Goal: Task Accomplishment & Management: Manage account settings

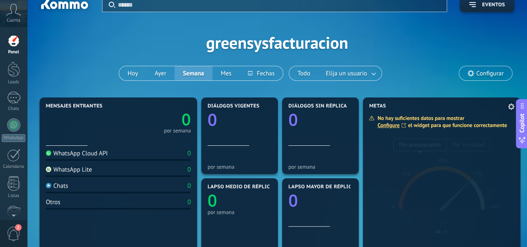
scroll to position [42, 0]
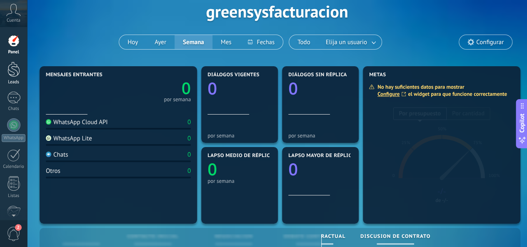
click at [15, 65] on div at bounding box center [14, 69] width 13 height 15
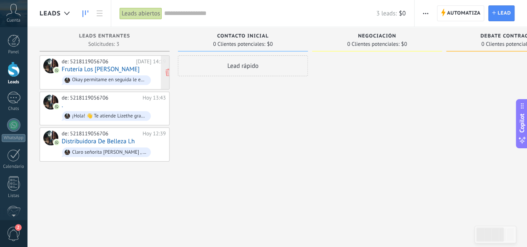
click at [137, 70] on div "de: 5218119056706 Hoy 14:19 Frutería Los Morales Okay permitame en seguida le e…" at bounding box center [114, 72] width 104 height 28
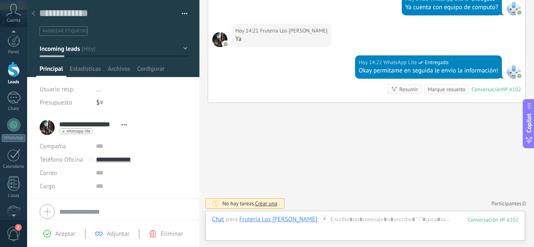
click at [10, 65] on div at bounding box center [14, 69] width 13 height 15
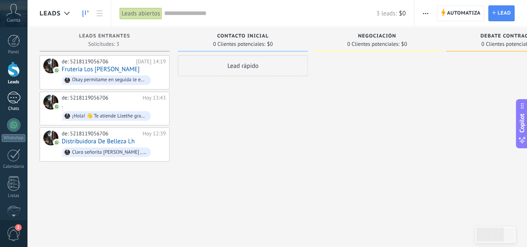
click at [8, 99] on div "1" at bounding box center [13, 98] width 13 height 12
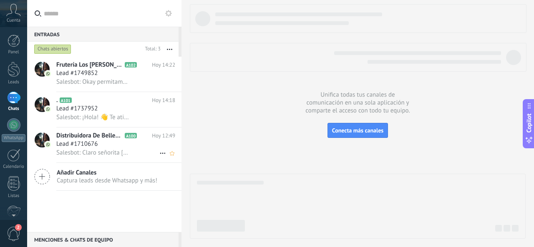
click at [102, 148] on div "Lead #1710676" at bounding box center [115, 144] width 119 height 8
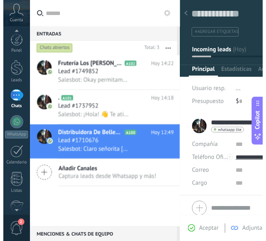
scroll to position [99, 0]
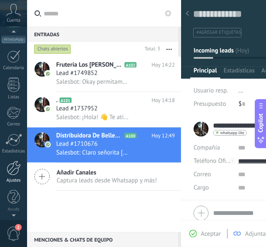
click at [4, 166] on link "Ajustes" at bounding box center [13, 172] width 27 height 23
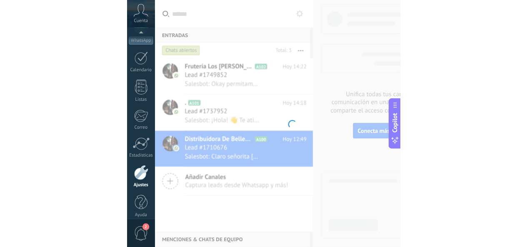
scroll to position [105, 0]
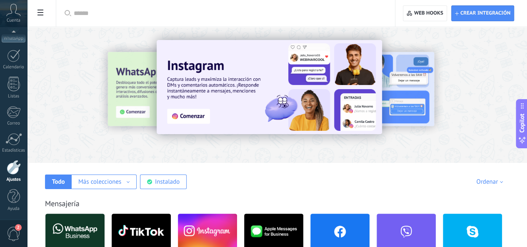
type textarea "**********"
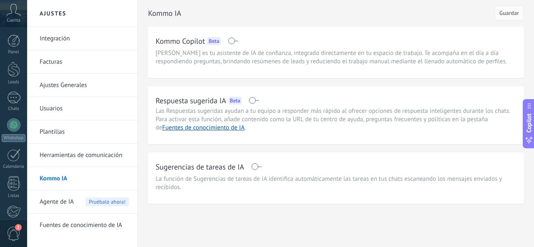
click at [109, 156] on link "Herramientas de comunicación" at bounding box center [84, 155] width 89 height 23
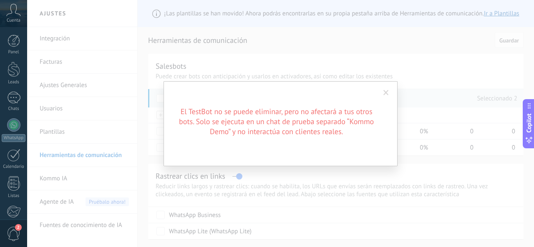
click at [387, 90] on span at bounding box center [385, 93] width 5 height 6
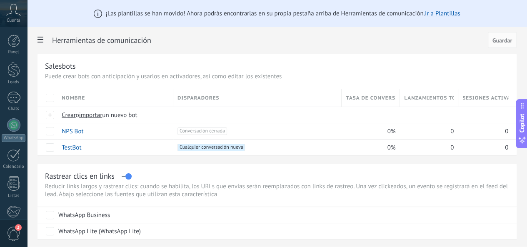
click at [461, 12] on link "Ir a Plantillas" at bounding box center [442, 14] width 35 height 8
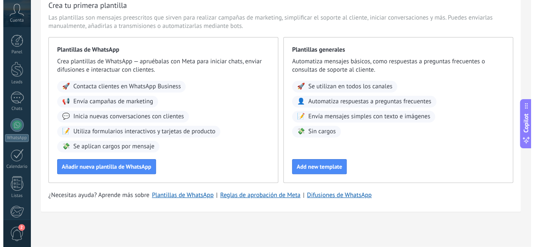
scroll to position [42, 0]
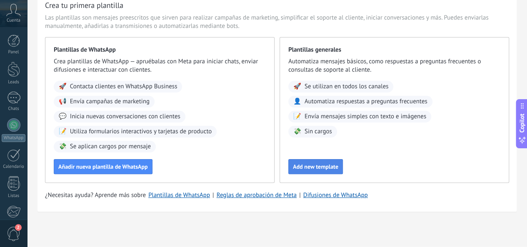
click at [343, 172] on button "Add new template" at bounding box center [316, 166] width 55 height 15
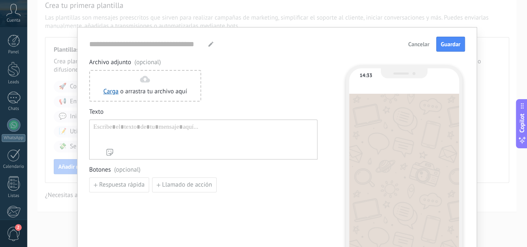
type input "**********"
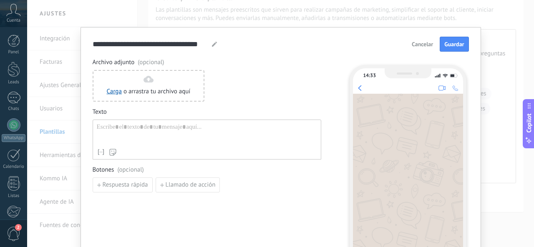
click at [173, 126] on div at bounding box center [207, 133] width 220 height 21
click at [414, 35] on div "**********" at bounding box center [280, 170] width 400 height 287
click at [419, 43] on span "Cancelar" at bounding box center [421, 44] width 21 height 6
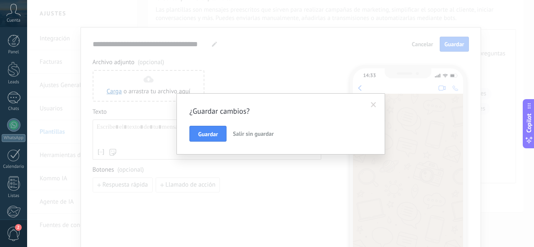
click at [251, 128] on button "Salir sin guardar" at bounding box center [253, 134] width 48 height 16
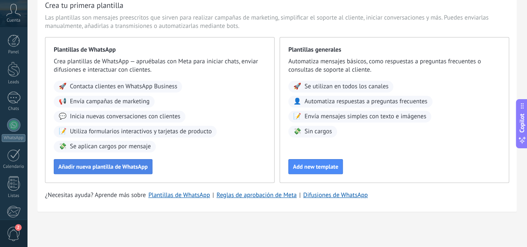
click at [148, 166] on span "Añadir nueva plantilla de WhatsApp" at bounding box center [103, 167] width 90 height 6
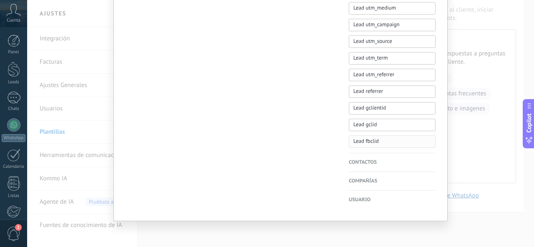
scroll to position [424, 0]
click at [433, 135] on button "Lead fbclid" at bounding box center [392, 141] width 87 height 13
click at [496, 135] on div "**********" at bounding box center [280, 123] width 507 height 247
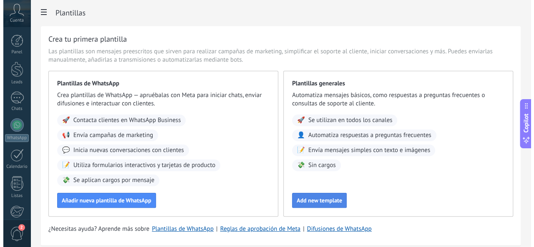
scroll to position [0, 0]
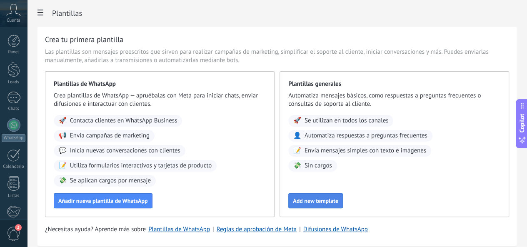
click at [339, 204] on span "Add new template" at bounding box center [315, 201] width 45 height 6
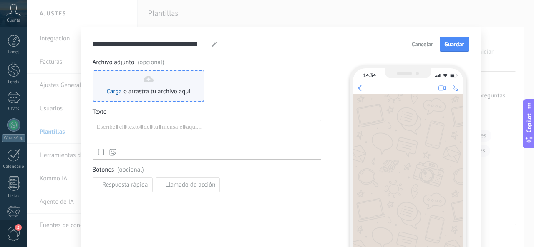
click at [114, 95] on div "Carga o arrastra tu archivo aquí Arrastra aquí" at bounding box center [149, 86] width 112 height 32
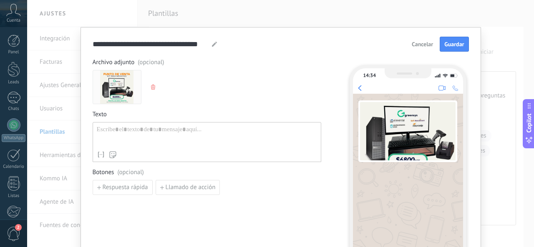
click at [403, 44] on div "**********" at bounding box center [281, 44] width 376 height 15
click at [422, 41] on span "Cancelar" at bounding box center [421, 44] width 21 height 6
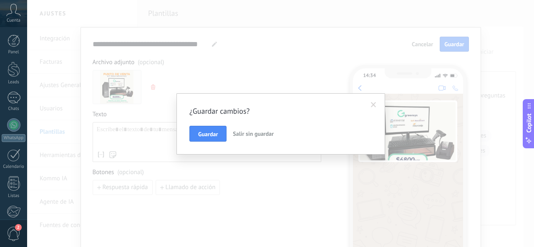
click at [246, 135] on span "Salir sin guardar" at bounding box center [253, 134] width 41 height 8
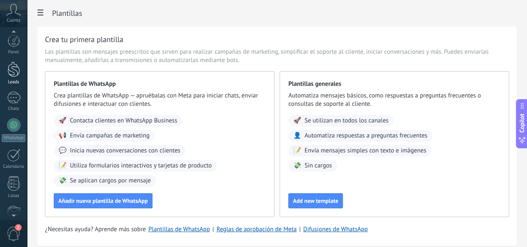
click at [10, 65] on div at bounding box center [14, 69] width 13 height 15
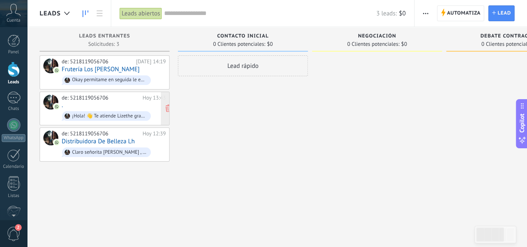
click at [99, 120] on div "¡Hola! 👋 Te atiende Lizethe gracias por tu interés en nuestros kits de punto de…" at bounding box center [106, 116] width 89 height 10
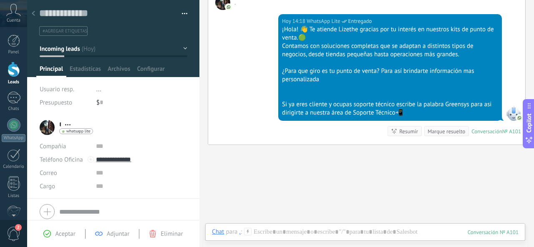
scroll to position [104, 0]
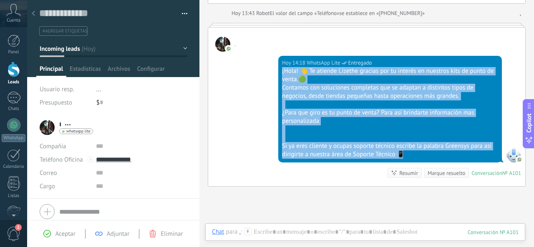
drag, startPoint x: 412, startPoint y: 155, endPoint x: 279, endPoint y: 70, distance: 158.2
click at [279, 70] on div "[DATE] 14:18 WhatsApp Lite Entregado ¡Hola! 👋 Te atiende Lizethe gracias por tu…" at bounding box center [389, 109] width 223 height 107
copy div "¡Hola! 👋 Te atiende Lizethe gracias por tu interés en nuestros kits de punto de…"
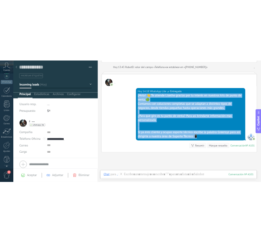
scroll to position [99, 0]
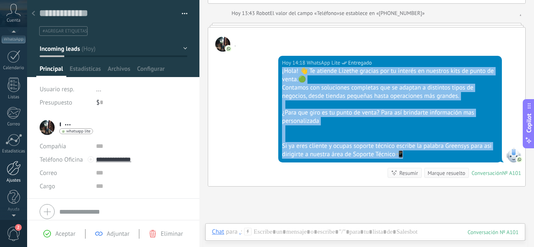
click at [8, 178] on div "Ajustes" at bounding box center [14, 180] width 24 height 5
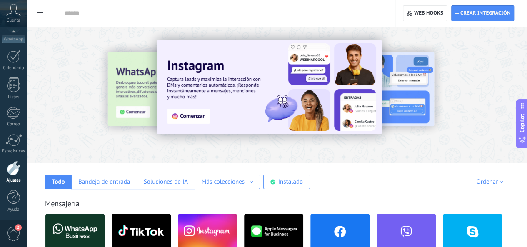
type textarea "**********"
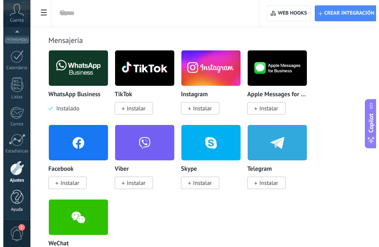
scroll to position [167, 0]
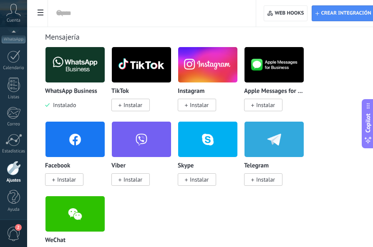
click at [19, 183] on div "Panel Leads Chats WhatsApp Clientes" at bounding box center [13, 78] width 27 height 285
click at [18, 175] on link "Ajustes" at bounding box center [13, 172] width 27 height 23
click at [41, 10] on use at bounding box center [41, 13] width 6 height 6
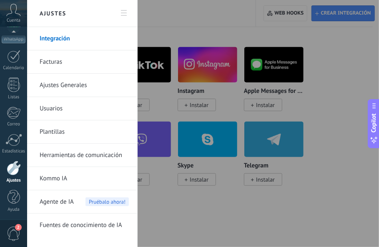
click at [65, 132] on link "Plantillas" at bounding box center [84, 131] width 89 height 23
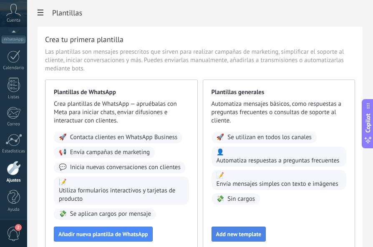
click at [240, 232] on span "Add new template" at bounding box center [238, 234] width 45 height 6
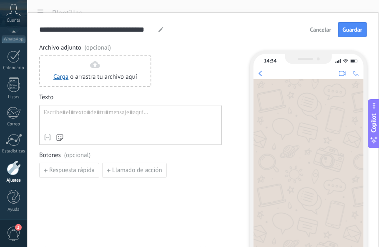
click at [89, 115] on div at bounding box center [130, 119] width 174 height 21
click at [111, 33] on input "**********" at bounding box center [97, 30] width 116 height 10
click at [113, 30] on input "**********" at bounding box center [97, 30] width 116 height 10
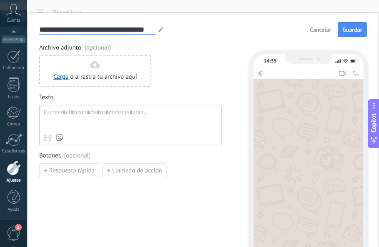
click at [113, 30] on input "**********" at bounding box center [97, 30] width 116 height 10
type input "**********"
click at [109, 119] on div at bounding box center [129, 120] width 172 height 22
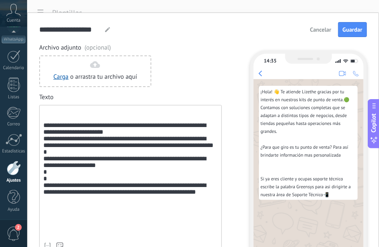
click at [45, 129] on div "**********" at bounding box center [129, 174] width 172 height 130
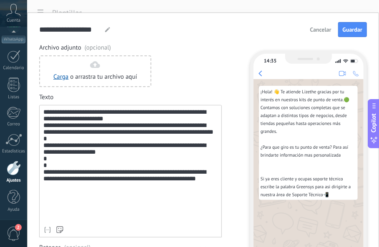
click at [141, 162] on div "**********" at bounding box center [129, 166] width 172 height 114
click at [66, 203] on div "**********" at bounding box center [129, 166] width 172 height 114
click at [67, 202] on div "**********" at bounding box center [129, 166] width 172 height 114
click at [69, 202] on div "**********" at bounding box center [129, 166] width 172 height 114
click at [344, 30] on span "Guardar" at bounding box center [353, 30] width 20 height 6
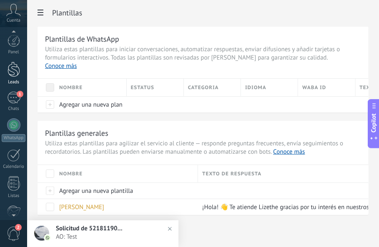
click at [14, 75] on div at bounding box center [14, 69] width 13 height 15
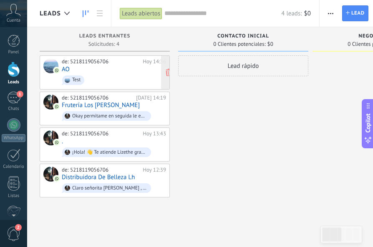
click at [88, 66] on div "de: 5218119056706 [DATE] 14:36 AO Test" at bounding box center [114, 72] width 104 height 28
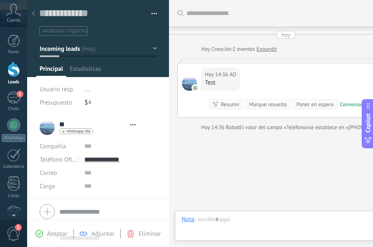
type textarea "**********"
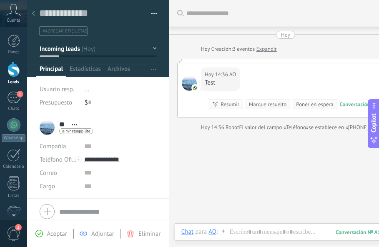
scroll to position [24, 0]
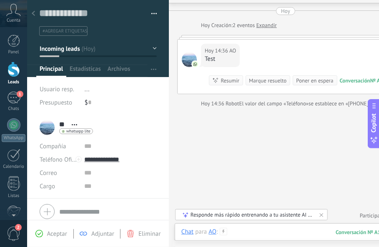
click at [263, 232] on div at bounding box center [284, 240] width 206 height 25
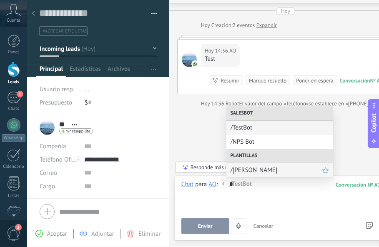
click at [265, 168] on span "/[PERSON_NAME]" at bounding box center [277, 170] width 92 height 8
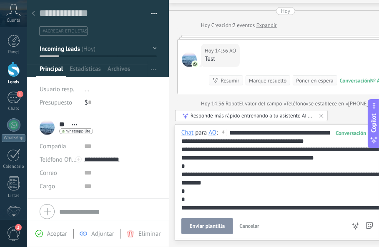
click at [213, 229] on span "Enviar plantilla" at bounding box center [207, 226] width 35 height 6
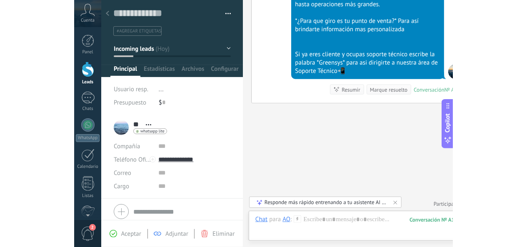
scroll to position [13, 0]
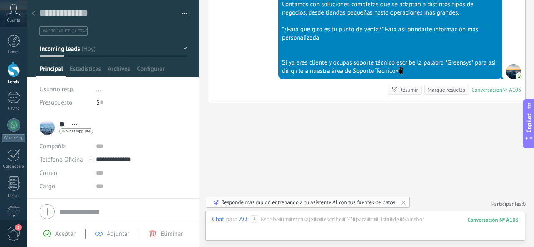
click at [12, 71] on div at bounding box center [14, 69] width 13 height 15
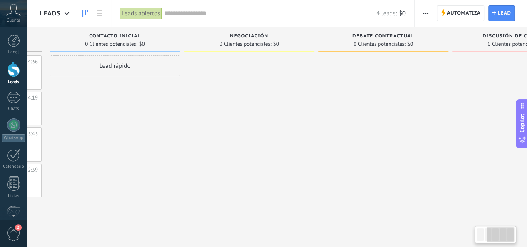
scroll to position [0, 196]
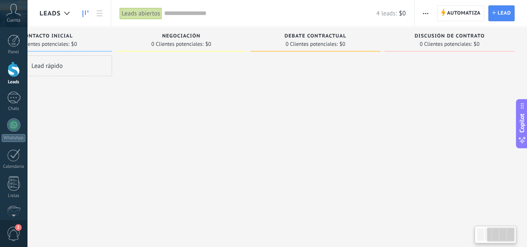
drag, startPoint x: 381, startPoint y: 123, endPoint x: 140, endPoint y: 135, distance: 241.3
click at [140, 135] on div at bounding box center [181, 126] width 130 height 142
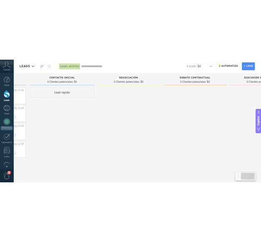
scroll to position [0, 0]
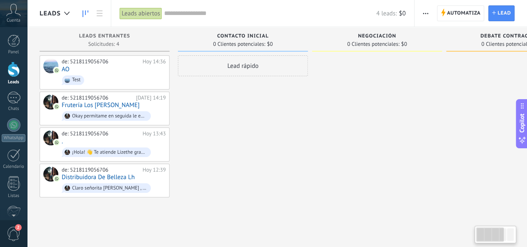
drag, startPoint x: 140, startPoint y: 135, endPoint x: 400, endPoint y: 177, distance: 263.5
click at [399, 177] on div at bounding box center [377, 126] width 130 height 142
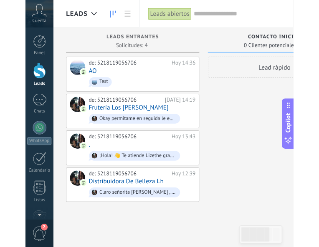
scroll to position [13, 0]
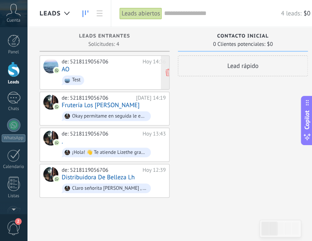
click at [129, 77] on span "Test" at bounding box center [114, 80] width 104 height 13
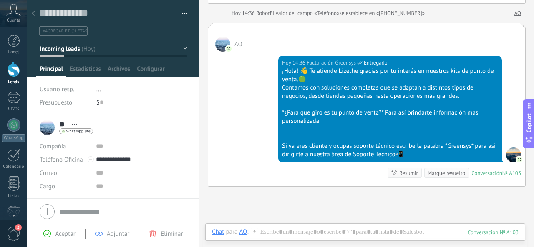
click at [9, 22] on span "Cuenta" at bounding box center [14, 20] width 14 height 5
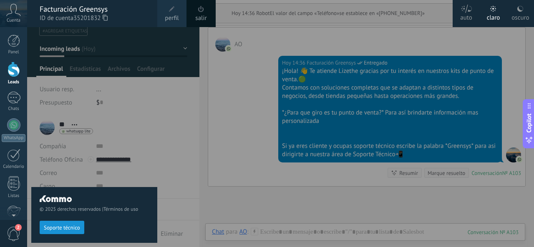
click at [173, 15] on span "perfil" at bounding box center [172, 18] width 14 height 9
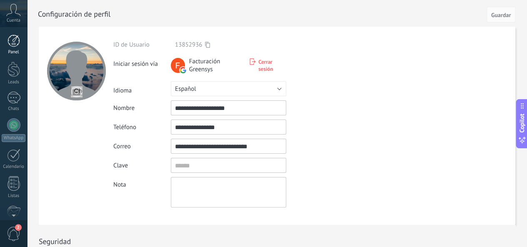
click at [16, 38] on div at bounding box center [14, 41] width 13 height 13
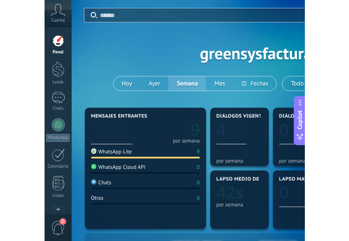
scroll to position [13, 0]
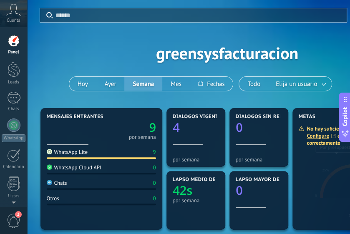
click at [108, 30] on div "Aplicar Eventos greensysfacturacion [DATE] [DATE] Semana Mes Todo Elija un usua…" at bounding box center [227, 53] width 375 height 106
click at [72, 73] on div "Aplicar Eventos greensysfacturacion [DATE] [DATE] Semana Mes Todo Elija un usua…" at bounding box center [227, 53] width 375 height 106
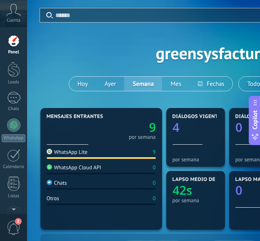
click at [53, 55] on div "Aplicar Eventos greensysfacturacion [DATE] [DATE] Semana Mes Todo Elija un usua…" at bounding box center [227, 53] width 375 height 106
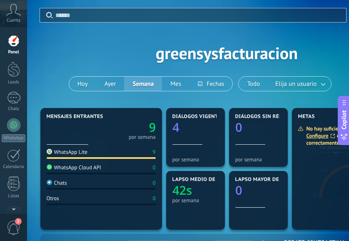
click at [68, 48] on div "Aplicar Eventos greensysfacturacion [DATE] [DATE] Semana Mes Todo Elija un usua…" at bounding box center [227, 53] width 375 height 106
click at [137, 54] on div "Aplicar Eventos greensysfacturacion [DATE] [DATE] Semana Mes Todo Elija un usua…" at bounding box center [227, 53] width 375 height 106
click at [129, 69] on div "Aplicar Eventos greensysfacturacion [DATE] [DATE] Semana Mes Todo Elija un usua…" at bounding box center [227, 53] width 375 height 106
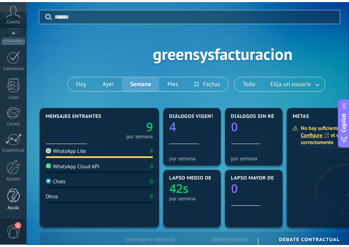
scroll to position [105, 0]
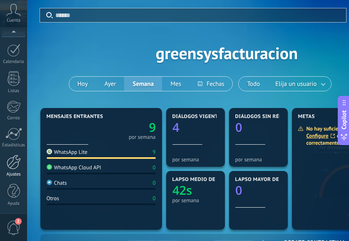
click at [15, 172] on div "Ajustes" at bounding box center [14, 174] width 24 height 5
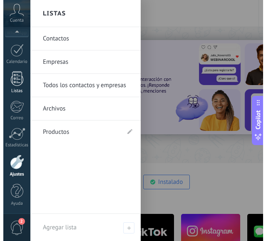
scroll to position [99, 0]
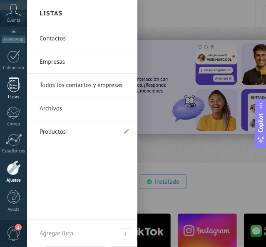
click at [0, 92] on link "Listas" at bounding box center [13, 89] width 27 height 23
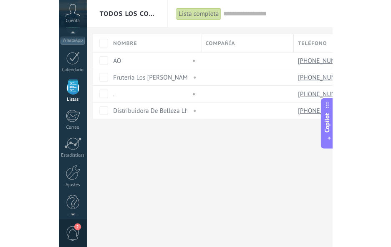
scroll to position [51, 0]
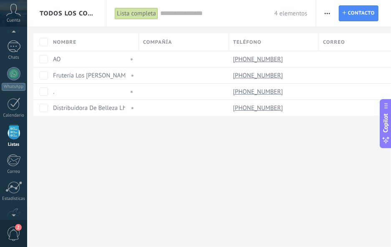
click at [91, 128] on div "Todos los contactos y empresas Lista completa Aplicar 4 elementos Lista complet…" at bounding box center [209, 71] width 364 height 143
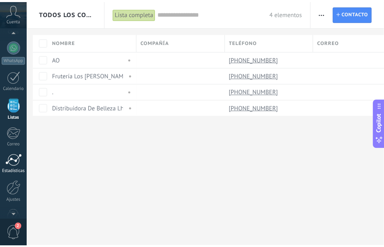
scroll to position [99, 0]
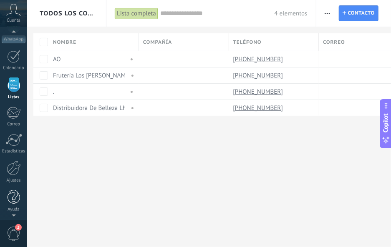
click at [13, 192] on div at bounding box center [14, 197] width 13 height 15
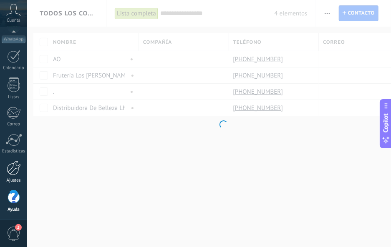
click at [14, 178] on div "Ajustes" at bounding box center [14, 180] width 24 height 5
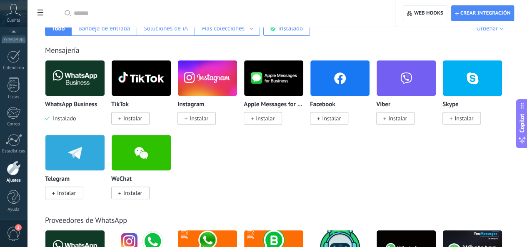
scroll to position [167, 0]
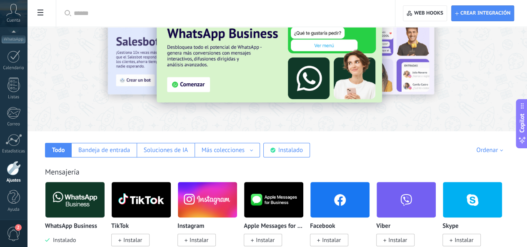
scroll to position [0, 0]
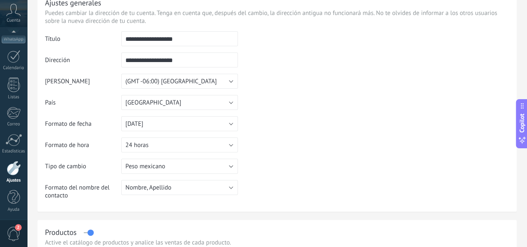
scroll to position [83, 0]
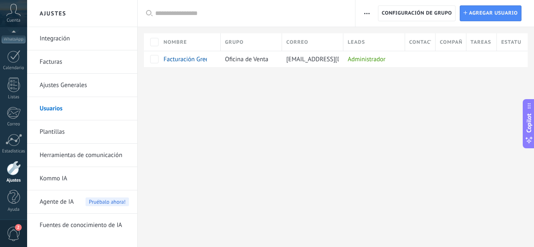
click at [381, 133] on div "Ajustes Integración Facturas Ajustes Generales Usuarios Plantillas Herramientas…" at bounding box center [280, 123] width 507 height 247
click at [113, 130] on link "Plantillas" at bounding box center [84, 131] width 89 height 23
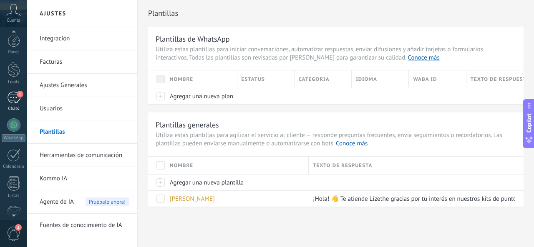
click at [18, 103] on div "1" at bounding box center [13, 98] width 13 height 12
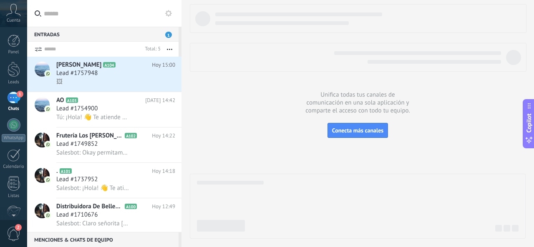
click at [81, 76] on span "Lead #1757948" at bounding box center [76, 73] width 41 height 8
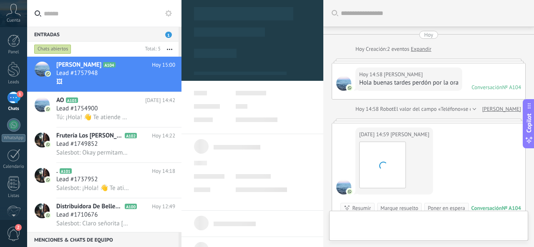
scroll to position [45, 0]
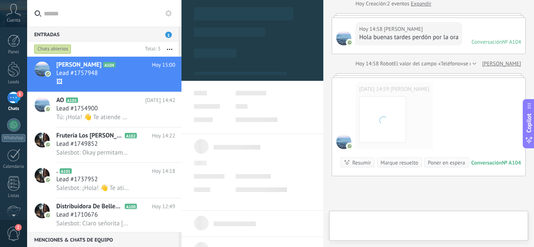
type textarea "**********"
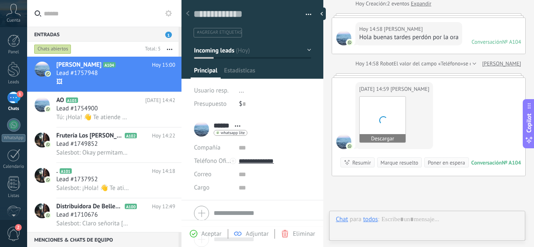
scroll to position [13, 0]
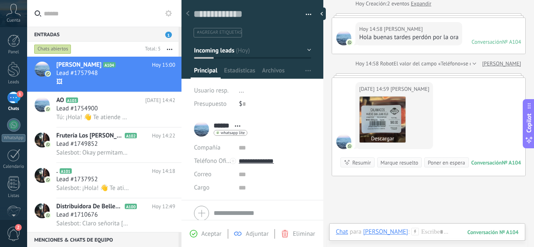
click at [387, 116] on img at bounding box center [382, 120] width 46 height 46
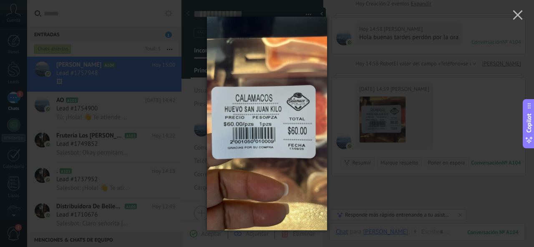
click at [368, 166] on div at bounding box center [267, 123] width 534 height 247
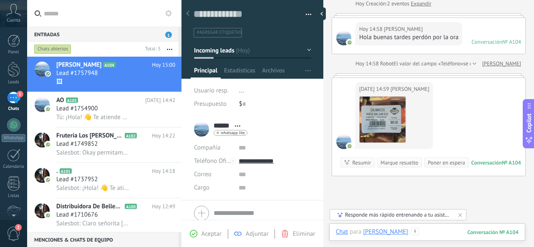
click at [416, 236] on div at bounding box center [427, 240] width 183 height 25
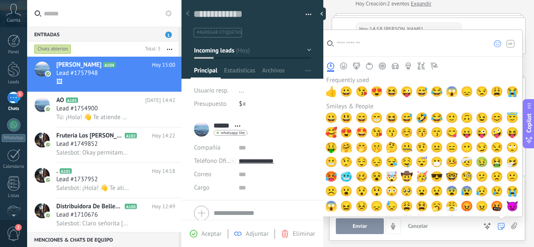
click at [353, 46] on input "search" at bounding box center [402, 43] width 166 height 26
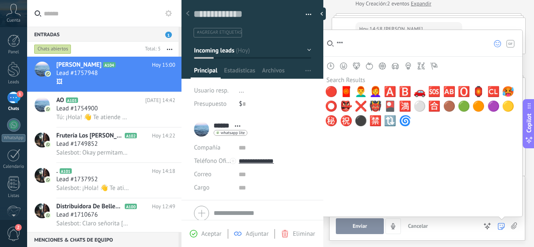
click at [373, 46] on input "***" at bounding box center [402, 43] width 166 height 26
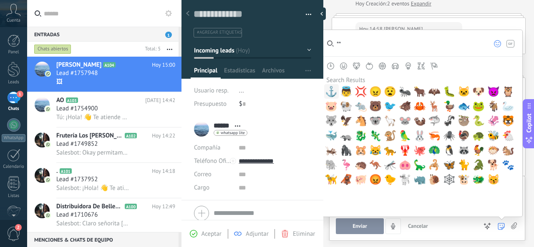
type input "*"
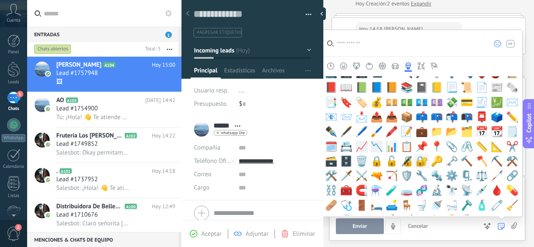
scroll to position [1376, 0]
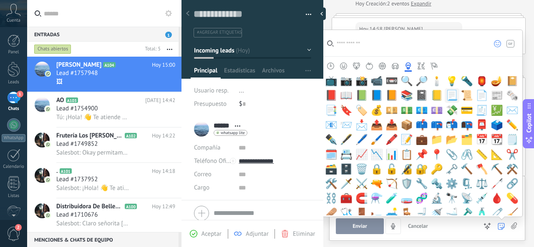
click at [449, 94] on span "📃" at bounding box center [451, 96] width 13 height 12
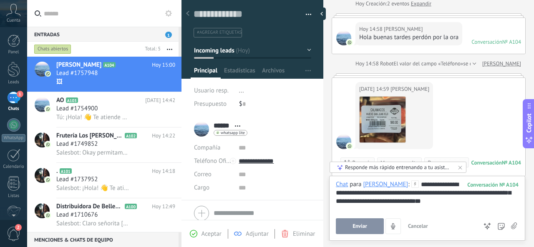
click at [437, 230] on div "Enviar Cancelar Rastrear clics en links ? Reducir links largos y rastrear clics…" at bounding box center [406, 226] width 141 height 16
click at [375, 224] on button "Enviar" at bounding box center [360, 226] width 48 height 16
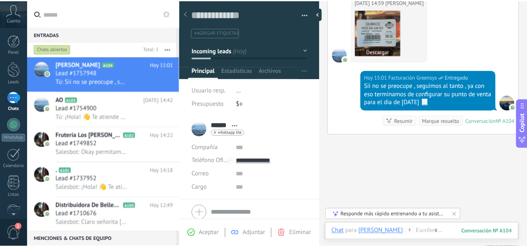
scroll to position [122, 0]
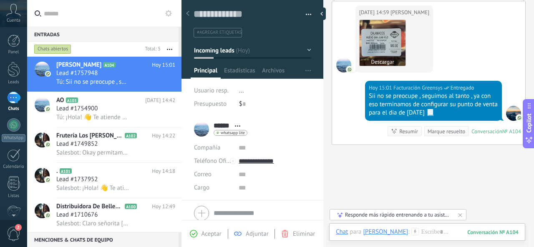
click at [376, 25] on img at bounding box center [382, 43] width 46 height 46
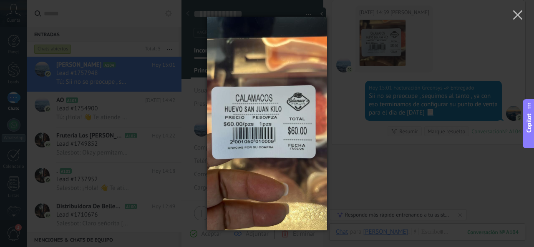
click at [374, 51] on div at bounding box center [267, 123] width 534 height 247
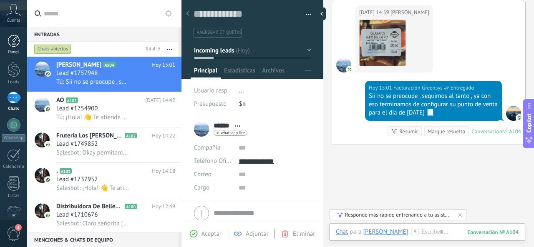
click at [17, 42] on div at bounding box center [14, 41] width 13 height 13
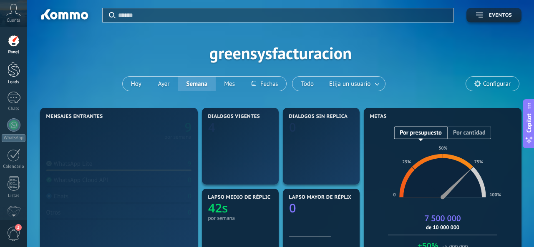
click at [15, 73] on div at bounding box center [14, 69] width 13 height 15
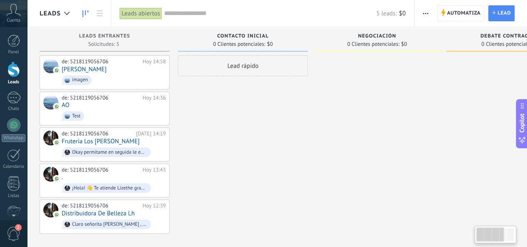
drag, startPoint x: 475, startPoint y: 185, endPoint x: 329, endPoint y: 120, distance: 160.0
click at [321, 122] on div "Leads Entrantes Solicitudes: 5 0 0 0 5 0 0 0 5 de: 5218119056706 [DATE] 14:58 […" at bounding box center [382, 130] width 684 height 207
click at [113, 74] on span "imagen" at bounding box center [114, 80] width 104 height 13
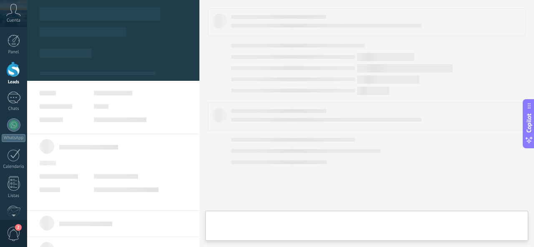
type textarea "**********"
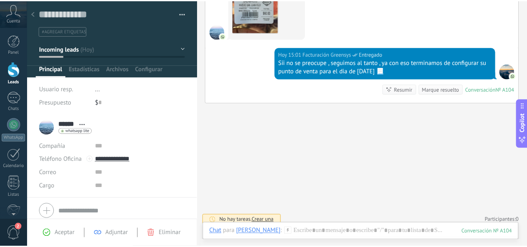
scroll to position [30, 0]
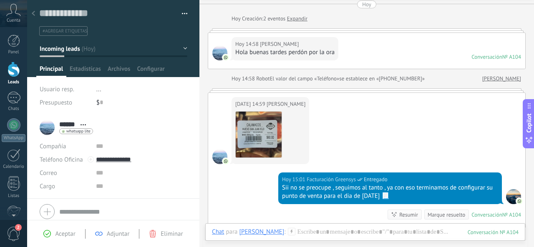
click at [18, 66] on div at bounding box center [14, 69] width 13 height 15
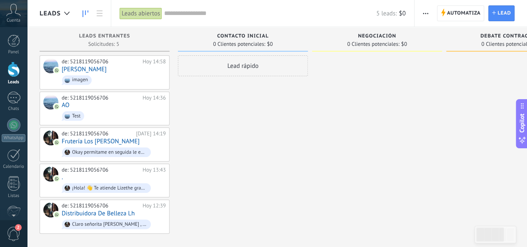
click at [15, 12] on icon at bounding box center [13, 10] width 15 height 13
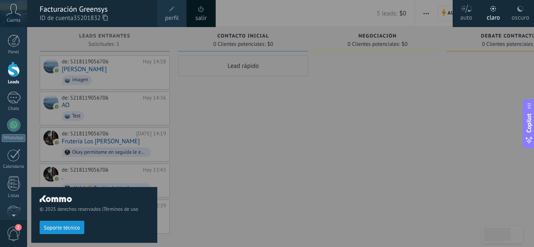
click at [172, 11] on span at bounding box center [172, 9] width 6 height 6
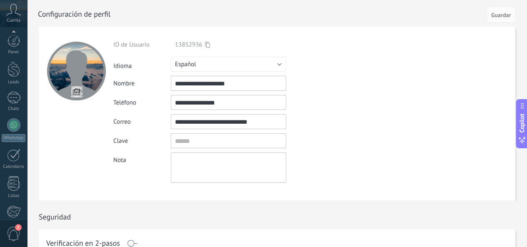
scroll to position [99, 0]
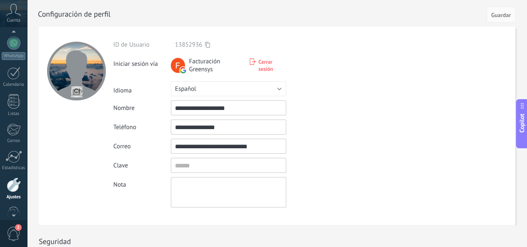
click at [13, 15] on icon at bounding box center [13, 10] width 15 height 13
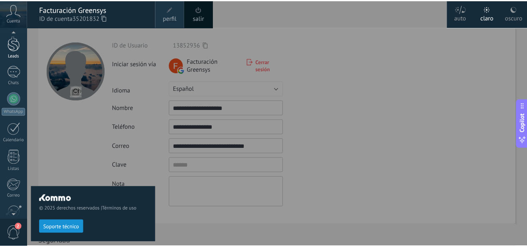
scroll to position [0, 0]
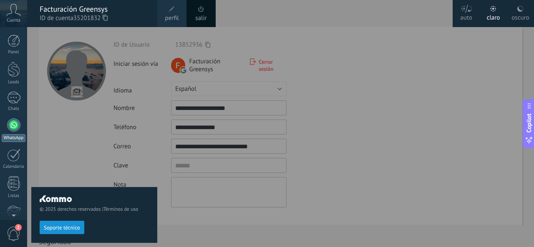
click at [7, 131] on link "WhatsApp" at bounding box center [13, 130] width 27 height 24
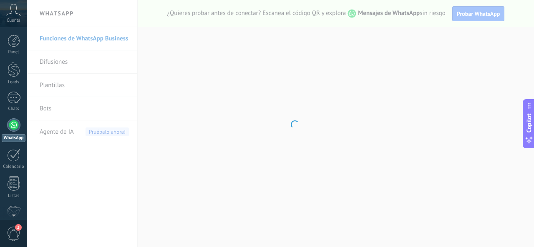
click at [53, 86] on body ".abccls-1,.abccls-2{fill-rule:evenodd}.abccls-2{fill:#fff} .abfcls-1{fill:none}…" at bounding box center [267, 123] width 534 height 247
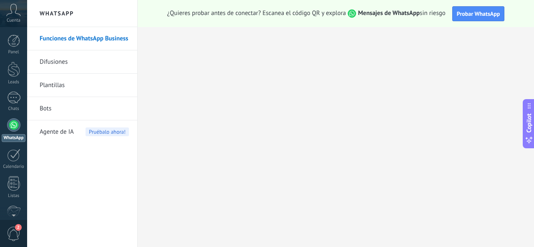
click at [63, 81] on link "Plantillas" at bounding box center [84, 85] width 89 height 23
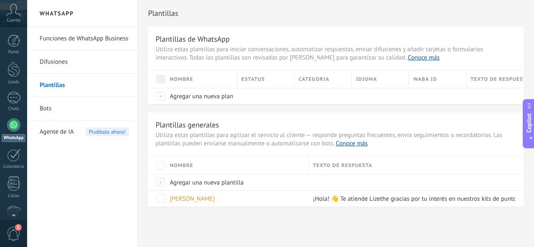
click at [69, 66] on link "Difusiones" at bounding box center [84, 61] width 89 height 23
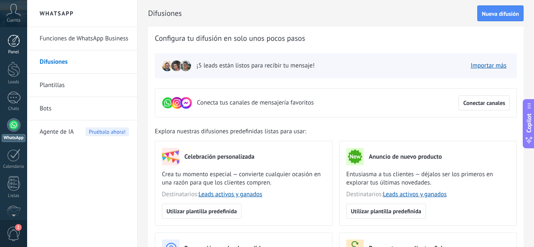
click at [23, 45] on link "Panel" at bounding box center [13, 45] width 27 height 20
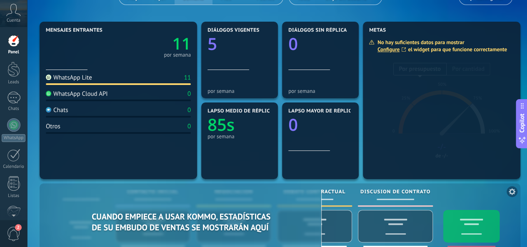
scroll to position [42, 0]
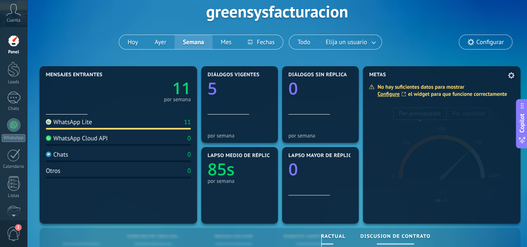
click at [397, 95] on link "Configure" at bounding box center [393, 93] width 30 height 7
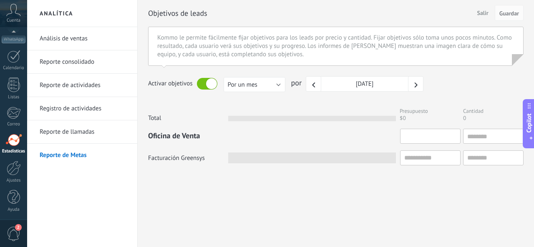
click at [452, 142] on div at bounding box center [430, 136] width 60 height 15
type input "*"
type input "**"
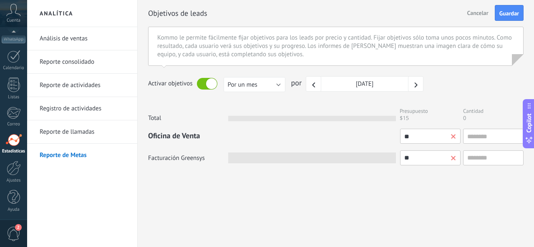
type input "***"
type input "****"
type input "*****"
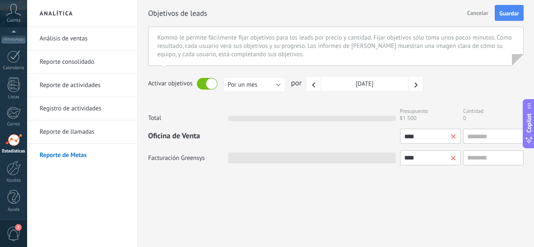
type input "*****"
type input "******"
click at [485, 135] on input "text" at bounding box center [493, 136] width 60 height 15
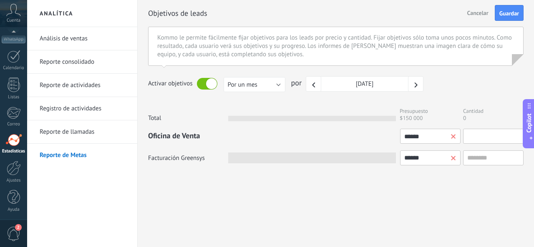
type input "*"
type input "**"
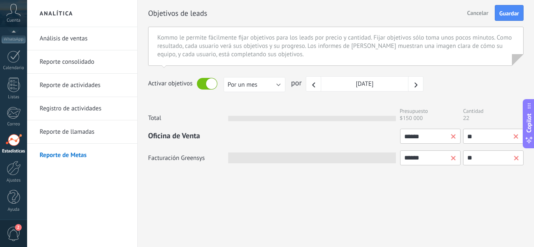
click at [352, 211] on div "Analítica Análisis de ventas Reporte consolidado Reporte de actividades Registr…" at bounding box center [280, 123] width 507 height 247
click at [355, 190] on div "Objetivos de leads Salir Cancelar Guardar Kommo le permite fácilmente fijar obj…" at bounding box center [336, 104] width 396 height 208
click at [417, 83] on icon "button" at bounding box center [415, 85] width 5 height 5
click at [311, 81] on button "button" at bounding box center [313, 83] width 15 height 15
click at [461, 81] on div "Activar objetivos Por un mes Por un trimestre Por un año Por un mes por [DATE]" at bounding box center [335, 83] width 375 height 15
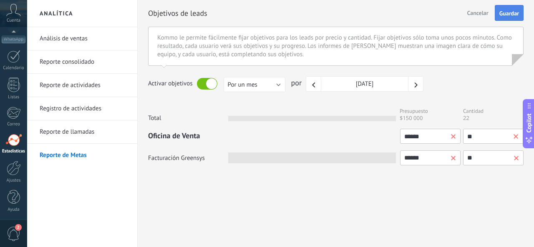
click at [509, 20] on button "Guardar" at bounding box center [508, 13] width 29 height 16
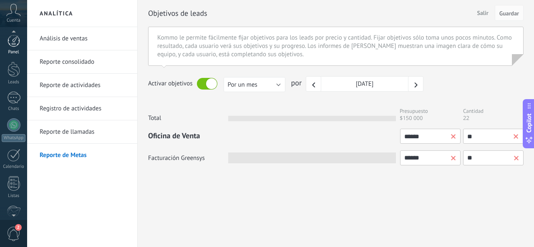
click at [15, 50] on div "Panel" at bounding box center [14, 52] width 24 height 5
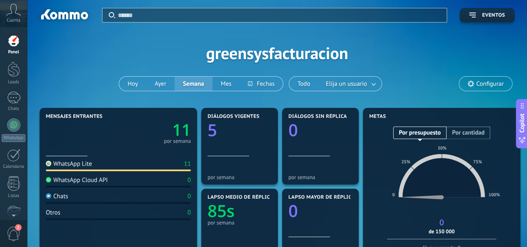
click at [14, 47] on link "Panel" at bounding box center [13, 45] width 27 height 20
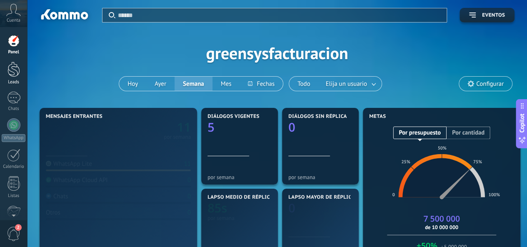
click at [13, 70] on div at bounding box center [14, 69] width 13 height 15
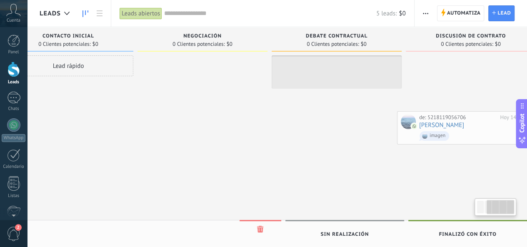
scroll to position [0, 196]
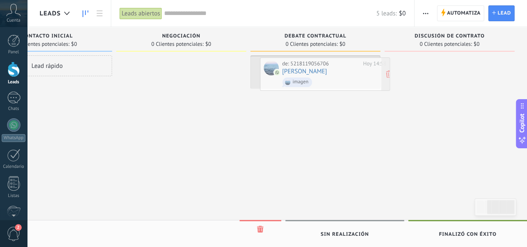
drag, startPoint x: 104, startPoint y: 74, endPoint x: 324, endPoint y: 76, distance: 220.1
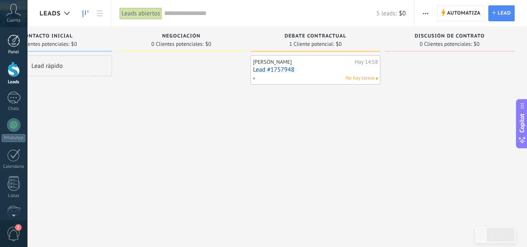
click at [9, 50] on div "Panel" at bounding box center [14, 52] width 24 height 5
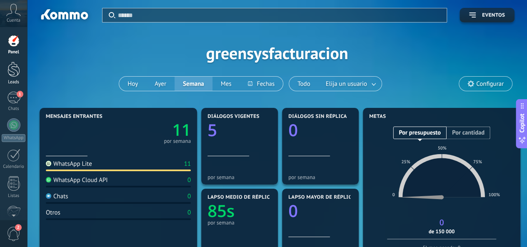
click at [14, 73] on div at bounding box center [14, 69] width 13 height 15
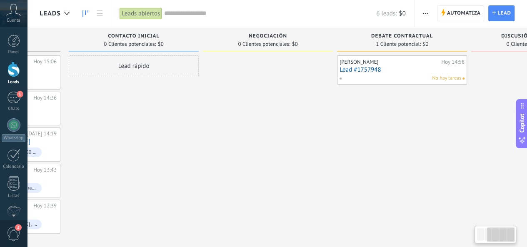
scroll to position [0, 196]
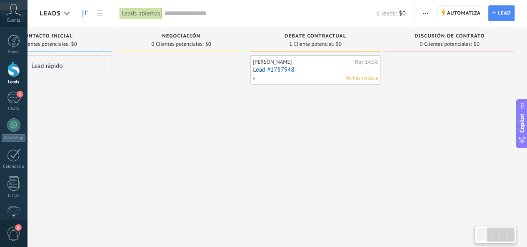
drag, startPoint x: 426, startPoint y: 173, endPoint x: 222, endPoint y: 183, distance: 204.5
click at [222, 183] on div at bounding box center [181, 144] width 130 height 178
click at [277, 68] on link "Lead #1757948" at bounding box center [315, 69] width 125 height 7
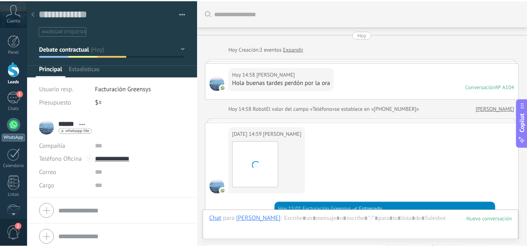
scroll to position [181, 0]
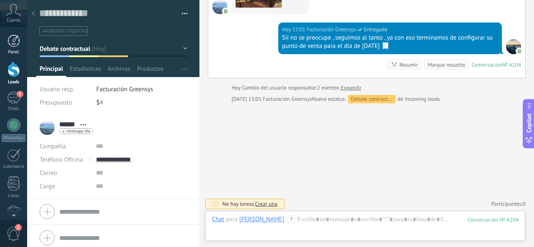
click at [11, 36] on div at bounding box center [14, 41] width 13 height 13
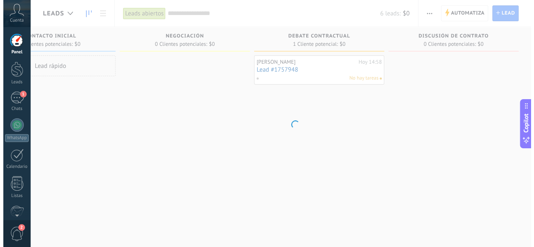
scroll to position [0, 189]
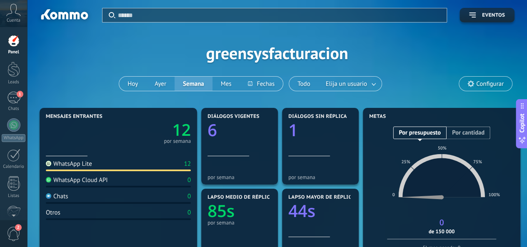
click at [143, 50] on div "Aplicar Eventos greensysfacturacion [DATE] [DATE] Semana Mes Todo Elija un usua…" at bounding box center [277, 53] width 475 height 106
click at [18, 80] on div "Leads" at bounding box center [14, 82] width 24 height 5
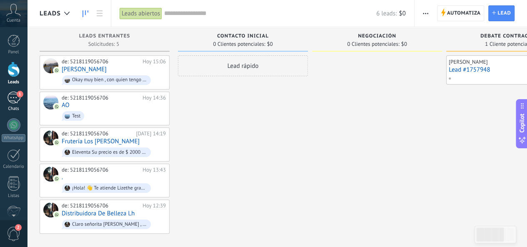
click at [21, 100] on link "1 Chats" at bounding box center [13, 102] width 27 height 20
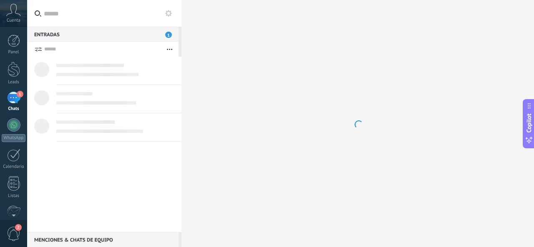
click at [17, 100] on div "1" at bounding box center [13, 98] width 13 height 12
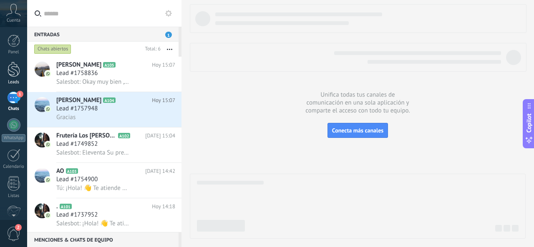
click at [15, 78] on link "Leads" at bounding box center [13, 73] width 27 height 23
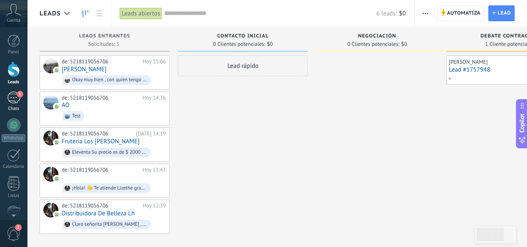
click at [13, 96] on div "1" at bounding box center [13, 98] width 13 height 12
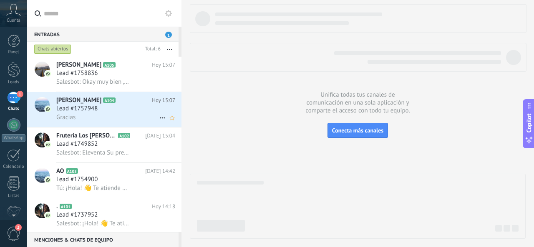
click at [91, 111] on span "Lead #1757948" at bounding box center [76, 109] width 41 height 8
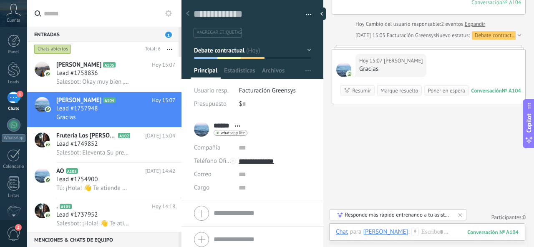
scroll to position [169, 0]
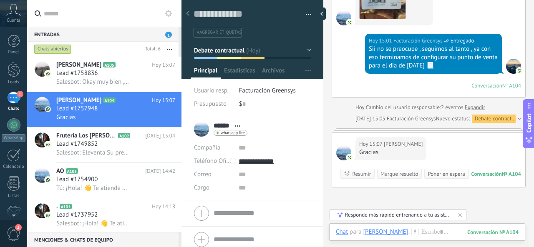
click at [517, 116] on div at bounding box center [517, 119] width 5 height 8
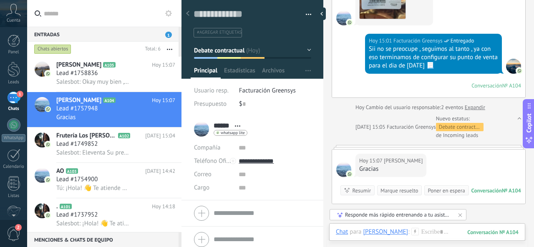
click at [500, 145] on div at bounding box center [428, 147] width 194 height 4
click at [324, 8] on div at bounding box center [323, 14] width 13 height 13
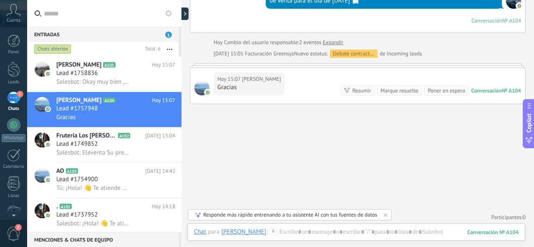
scroll to position [226, 0]
click at [363, 63] on div at bounding box center [358, 65] width 336 height 4
click at [361, 68] on div "[DATE] 15:07 [PERSON_NAME] Conversación № A104 Conversación № A104 Resumir Resu…" at bounding box center [357, 86] width 335 height 36
click at [185, 18] on div at bounding box center [186, 14] width 13 height 13
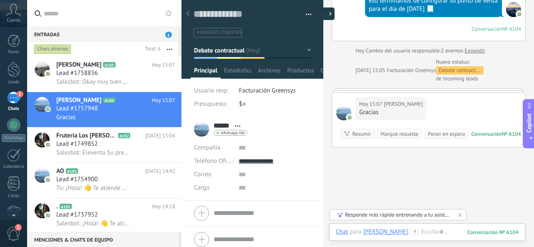
scroll to position [13, 0]
click at [326, 8] on div at bounding box center [323, 14] width 13 height 13
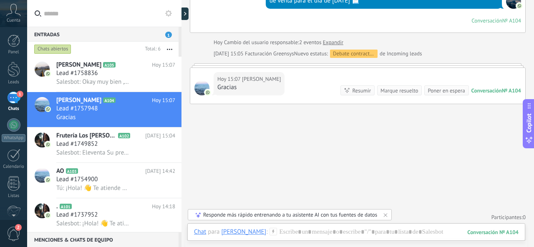
click at [502, 90] on div "№ A104" at bounding box center [511, 90] width 19 height 7
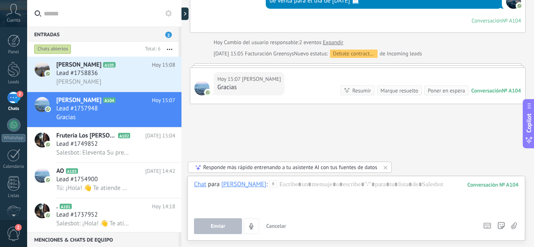
click at [280, 226] on span "Cancelar" at bounding box center [276, 226] width 20 height 7
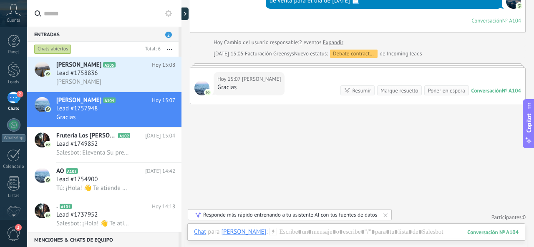
scroll to position [184, 0]
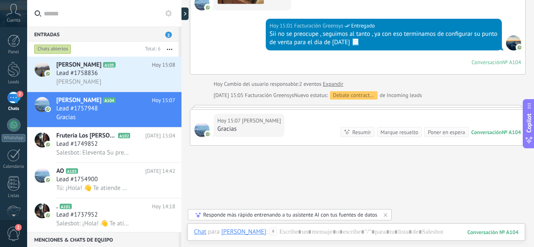
click at [293, 105] on div at bounding box center [358, 107] width 336 height 4
click at [292, 106] on div at bounding box center [358, 107] width 336 height 4
click at [399, 96] on div "Nuevo estatus: Debate contractual de Incoming leads" at bounding box center [358, 95] width 128 height 8
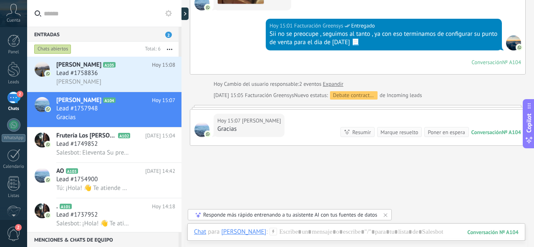
click at [327, 83] on link "Expandir" at bounding box center [333, 84] width 20 height 8
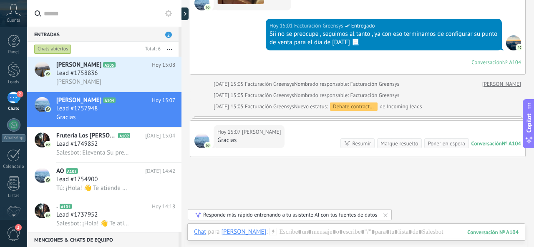
scroll to position [222, 0]
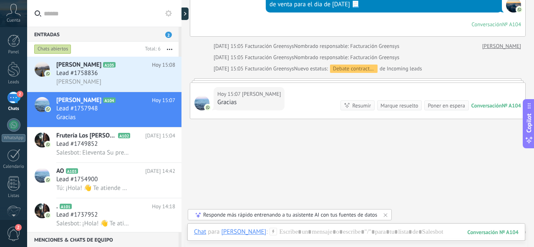
click at [303, 83] on div "[DATE] 15:07 [PERSON_NAME] Conversación № A104 Conversación № A104 Resumir Resu…" at bounding box center [357, 101] width 335 height 36
click at [303, 78] on div at bounding box center [358, 80] width 336 height 4
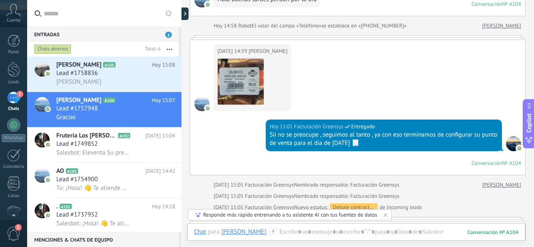
scroll to position [0, 0]
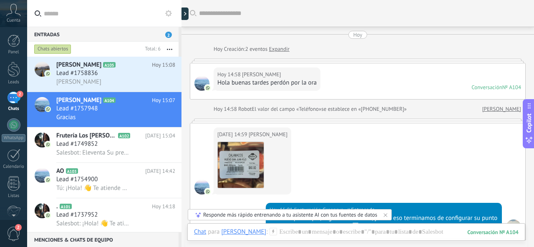
click at [253, 60] on div at bounding box center [358, 61] width 336 height 4
click at [254, 58] on div "[DATE] [DATE] Creación: 2 eventos Expandir [DATE] 14:58 [PERSON_NAME] buenas ta…" at bounding box center [358, 186] width 336 height 311
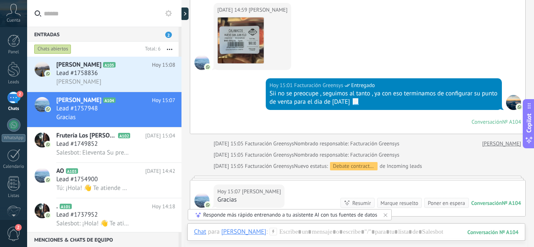
scroll to position [113, 0]
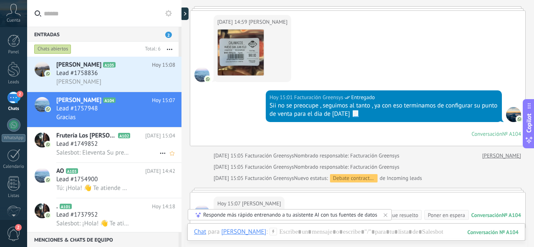
click at [61, 156] on span "Salesbot: Eleventa Su precio es de $ 2000 Incluye instalación y capacitación ✅" at bounding box center [92, 153] width 73 height 8
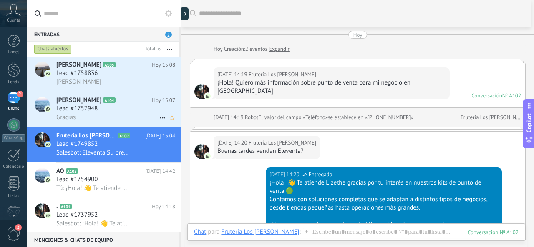
click at [119, 116] on div "Gracias" at bounding box center [115, 117] width 119 height 9
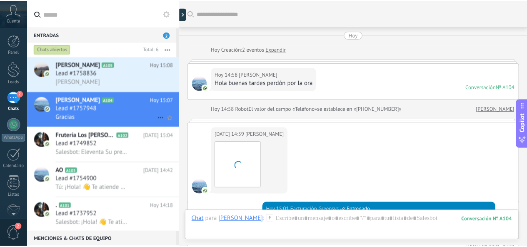
scroll to position [226, 0]
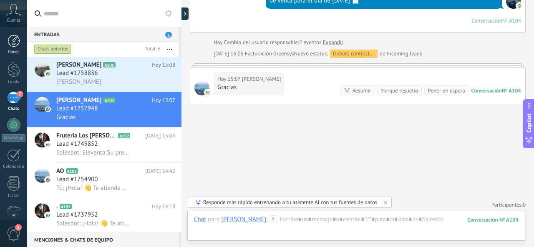
click at [12, 39] on div at bounding box center [14, 41] width 13 height 13
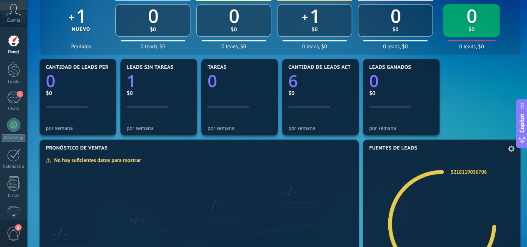
scroll to position [334, 0]
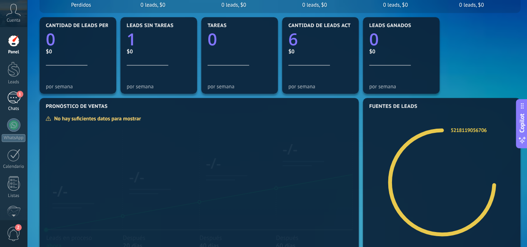
click at [17, 104] on link "1 Chats" at bounding box center [13, 102] width 27 height 20
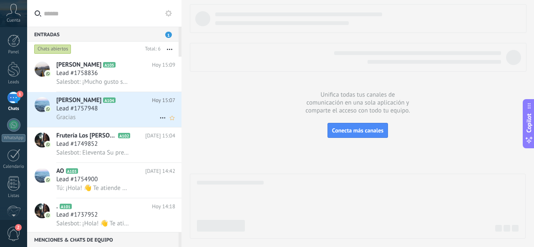
click at [96, 113] on span "Lead #1757948" at bounding box center [76, 109] width 41 height 8
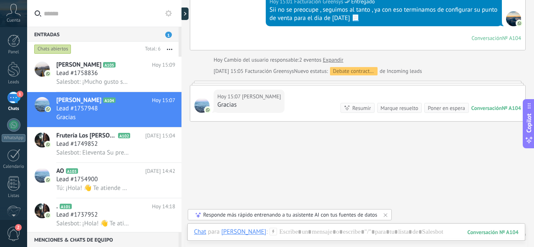
scroll to position [226, 0]
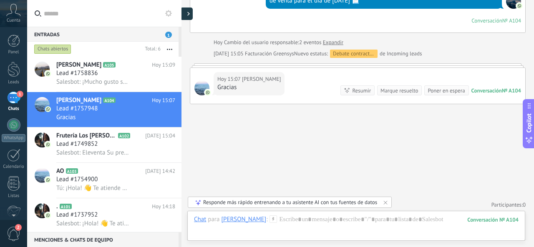
click at [186, 13] on div at bounding box center [186, 14] width 13 height 13
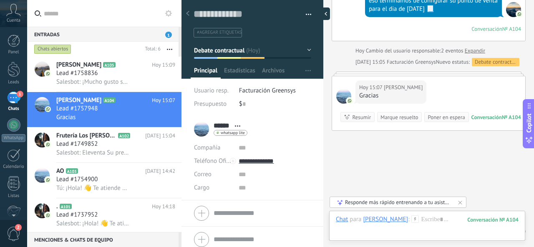
scroll to position [13, 0]
click at [236, 15] on textarea at bounding box center [246, 14] width 106 height 13
drag, startPoint x: 240, startPoint y: 26, endPoint x: 223, endPoint y: 51, distance: 30.1
click at [238, 33] on div "Guardar y crear Imprimir Administrar etiquetas Exportar a excel" at bounding box center [252, 23] width 118 height 30
type textarea "*"
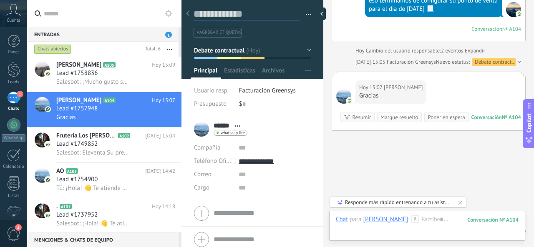
type textarea "*"
type textarea "**"
type textarea "***"
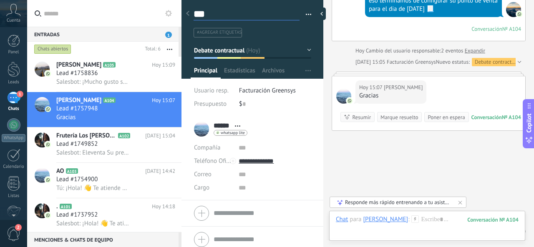
type textarea "****"
type textarea "*****"
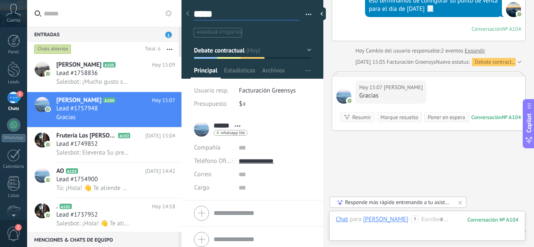
type textarea "*****"
type textarea "*******"
type textarea "********"
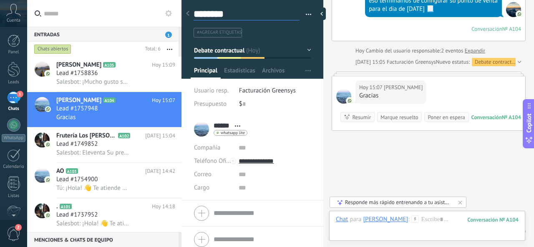
type textarea "*********"
type textarea "**********"
type textarea "*********"
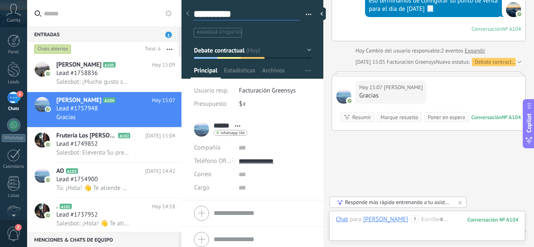
type textarea "*********"
type textarea "********"
type textarea "*********"
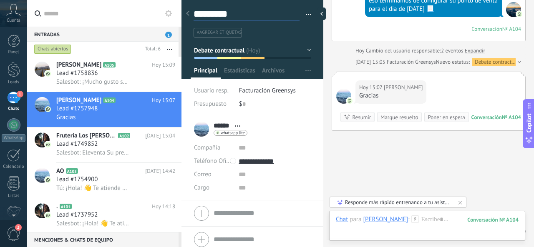
type textarea "**********"
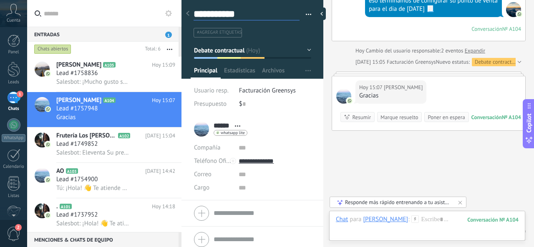
type textarea "**********"
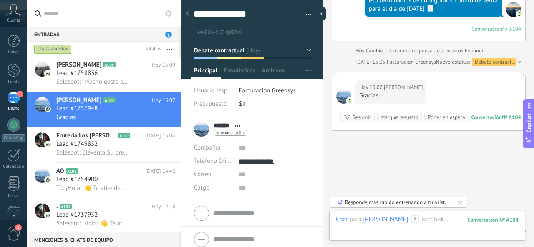
type textarea "**********"
click at [242, 105] on input "text" at bounding box center [243, 104] width 3 height 13
type textarea "**********"
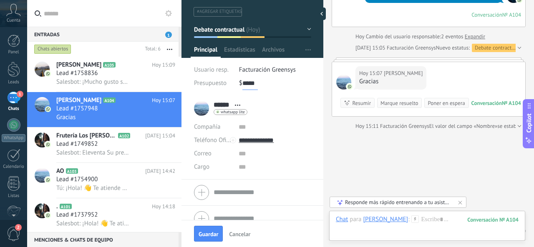
scroll to position [32, 0]
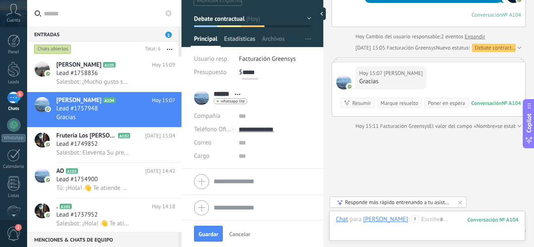
type input "*****"
click at [247, 35] on span "Estadísticas" at bounding box center [239, 41] width 31 height 12
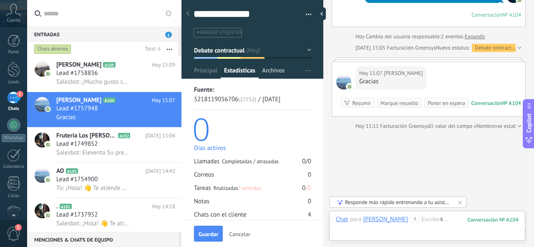
click at [266, 71] on span "Archivos" at bounding box center [273, 73] width 23 height 12
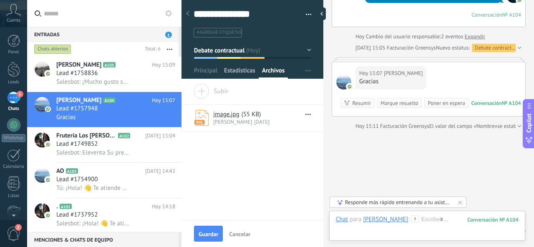
click at [241, 74] on span "Estadísticas" at bounding box center [239, 73] width 31 height 12
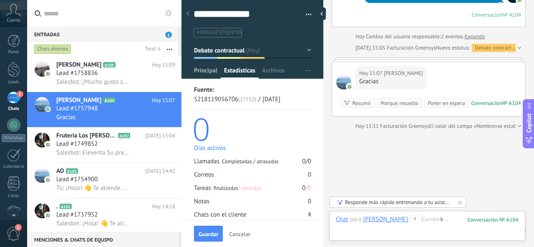
click at [209, 73] on span "Principal" at bounding box center [205, 73] width 23 height 12
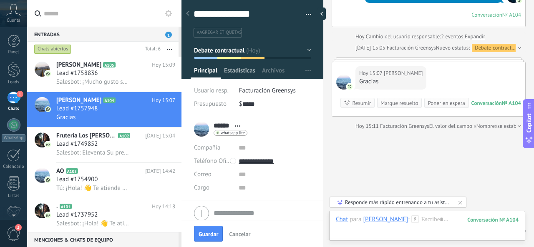
click at [240, 74] on span "Estadísticas" at bounding box center [239, 73] width 31 height 12
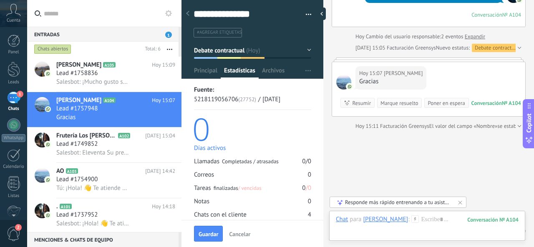
scroll to position [42, 0]
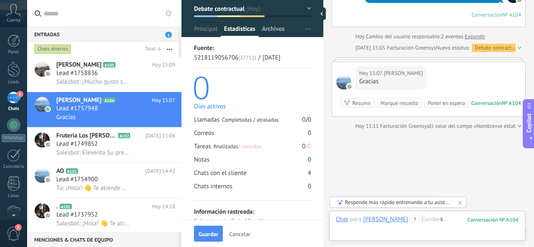
click at [273, 28] on span "Archivos" at bounding box center [273, 31] width 23 height 12
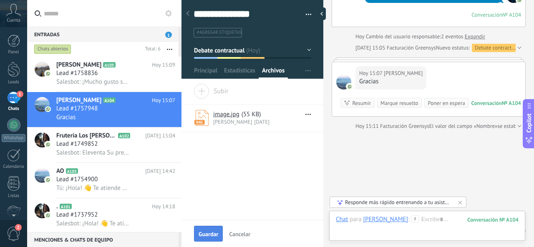
click at [214, 232] on span "Guardar" at bounding box center [208, 234] width 20 height 6
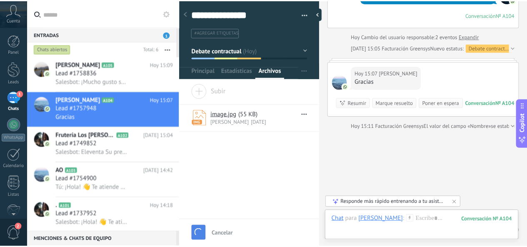
scroll to position [251, 0]
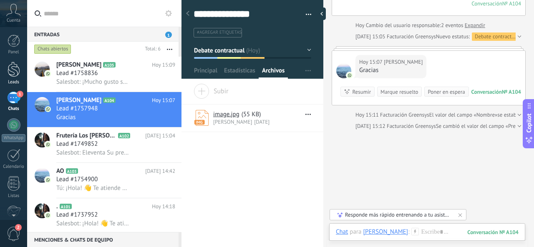
click at [13, 72] on div at bounding box center [14, 69] width 13 height 15
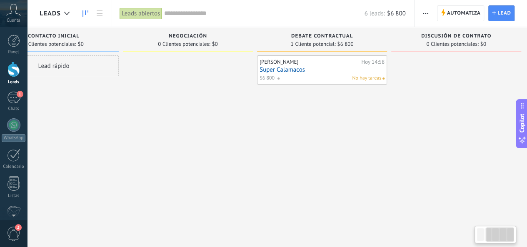
scroll to position [0, 196]
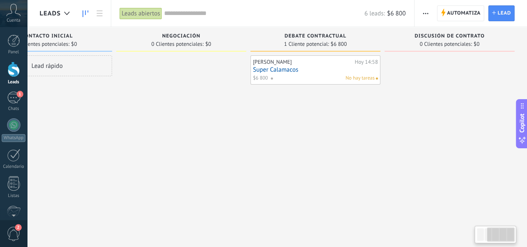
drag, startPoint x: 407, startPoint y: 104, endPoint x: 174, endPoint y: 130, distance: 234.6
click at [174, 130] on div at bounding box center [181, 144] width 130 height 178
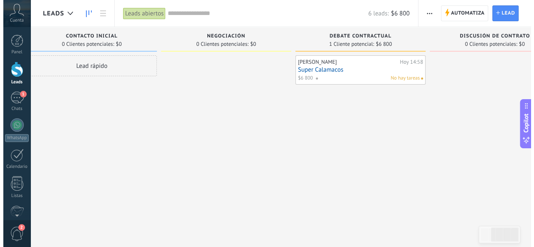
scroll to position [0, 0]
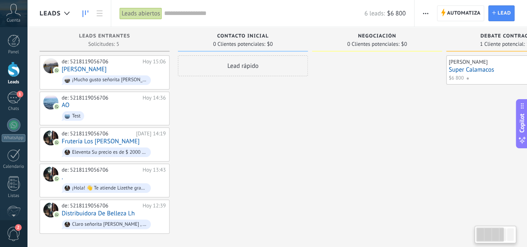
drag, startPoint x: 197, startPoint y: 141, endPoint x: 405, endPoint y: 119, distance: 209.2
click at [405, 119] on div at bounding box center [377, 144] width 130 height 178
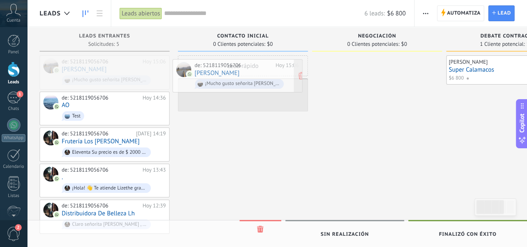
drag, startPoint x: 133, startPoint y: 75, endPoint x: 266, endPoint y: 78, distance: 133.0
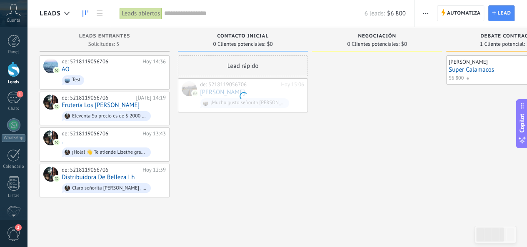
click at [266, 78] on div "de: 5218119056706 [DATE] 15:06 [PERSON_NAME] ¡Mucho gusto señorita [PERSON_NAME…" at bounding box center [243, 95] width 130 height 34
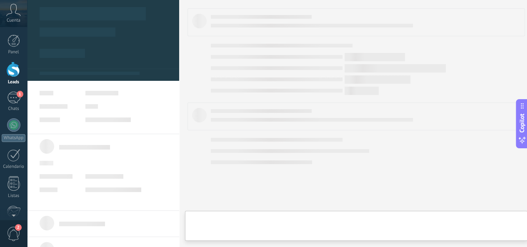
type textarea "**********"
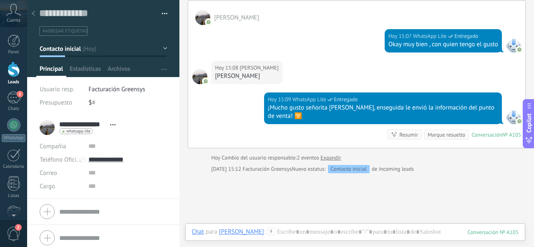
scroll to position [109, 0]
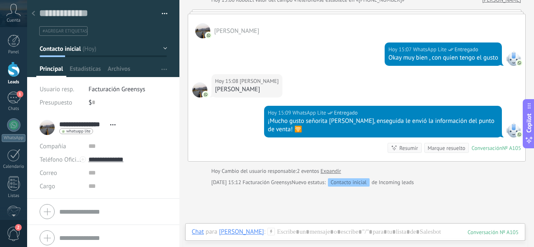
click at [33, 13] on use at bounding box center [33, 13] width 3 height 5
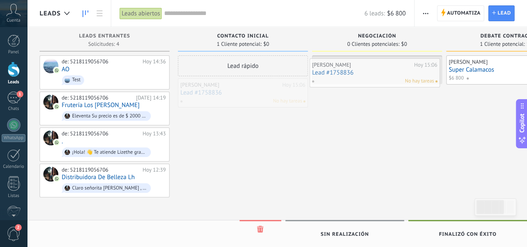
drag, startPoint x: 239, startPoint y: 96, endPoint x: 371, endPoint y: 75, distance: 132.9
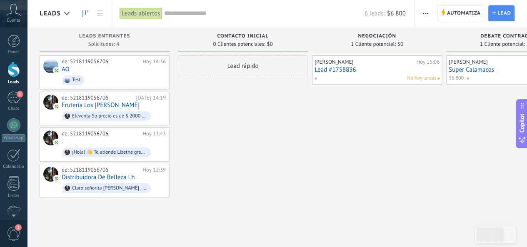
click at [343, 69] on link "Lead #1758836" at bounding box center [377, 69] width 125 height 7
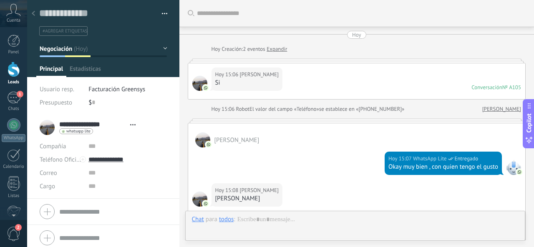
type textarea "**********"
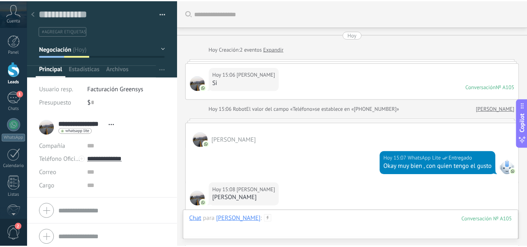
scroll to position [204, 0]
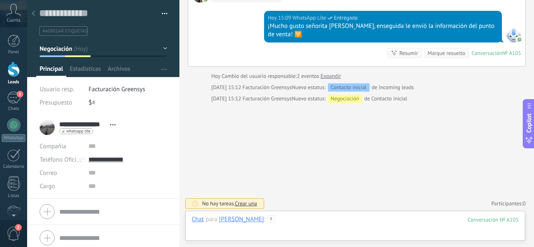
click at [339, 229] on div at bounding box center [355, 228] width 327 height 25
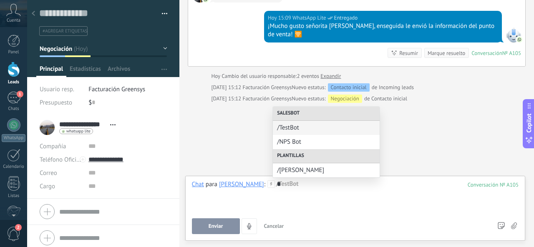
click at [10, 78] on link "Leads" at bounding box center [13, 73] width 27 height 23
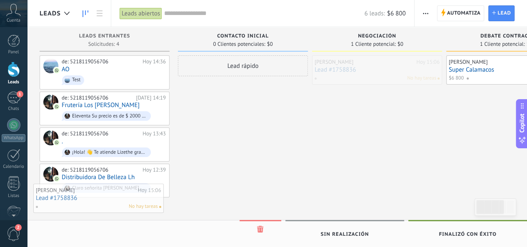
drag, startPoint x: 376, startPoint y: 72, endPoint x: 98, endPoint y: 201, distance: 307.1
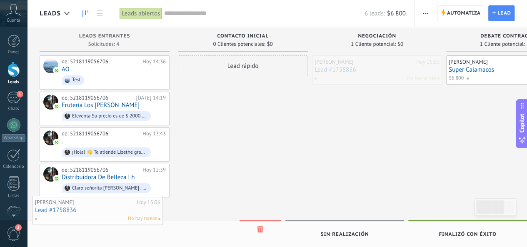
drag, startPoint x: 342, startPoint y: 64, endPoint x: 63, endPoint y: 205, distance: 313.1
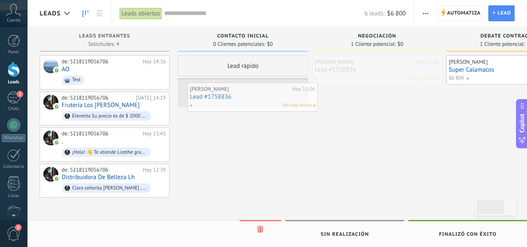
drag, startPoint x: 392, startPoint y: 69, endPoint x: 268, endPoint y: 96, distance: 127.6
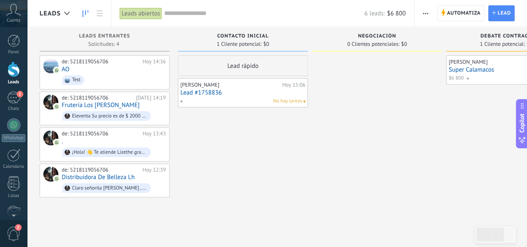
click at [265, 141] on div "Lead rápido Gabriela Becerra Hoy 15:06 Lead #1758836 No hay tareas" at bounding box center [243, 126] width 130 height 142
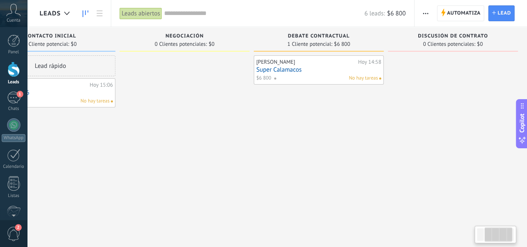
drag, startPoint x: 392, startPoint y: 143, endPoint x: 201, endPoint y: 171, distance: 192.9
click at [201, 171] on div at bounding box center [185, 126] width 130 height 142
click at [12, 95] on div "1" at bounding box center [13, 98] width 13 height 12
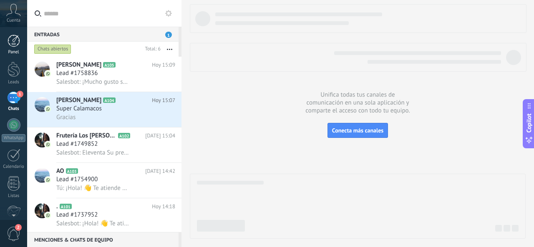
click at [14, 50] on div "Panel" at bounding box center [14, 52] width 24 height 5
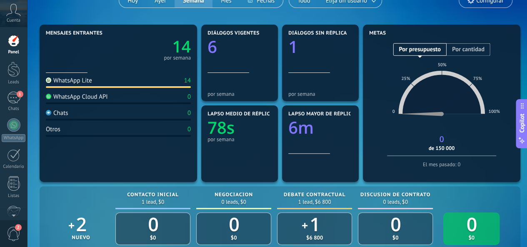
scroll to position [125, 0]
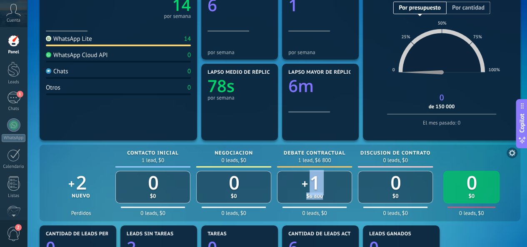
drag, startPoint x: 322, startPoint y: 196, endPoint x: 299, endPoint y: 197, distance: 22.9
click at [299, 197] on div "1 $6 800" at bounding box center [314, 187] width 75 height 33
click at [318, 181] on div "1" at bounding box center [315, 182] width 10 height 25
click at [6, 76] on link "Leads" at bounding box center [13, 73] width 27 height 23
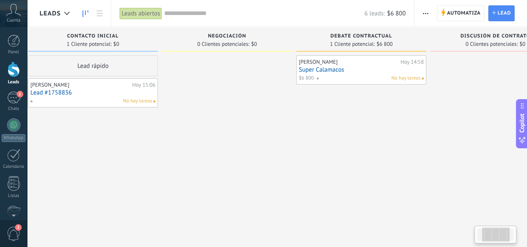
scroll to position [0, 194]
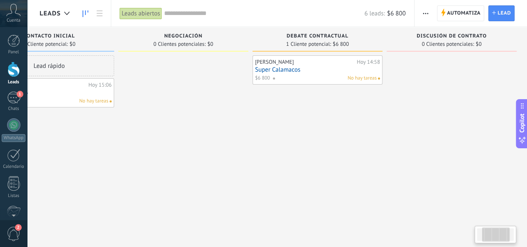
drag, startPoint x: 424, startPoint y: 148, endPoint x: 231, endPoint y: 165, distance: 194.2
click at [231, 168] on div at bounding box center [183, 126] width 130 height 142
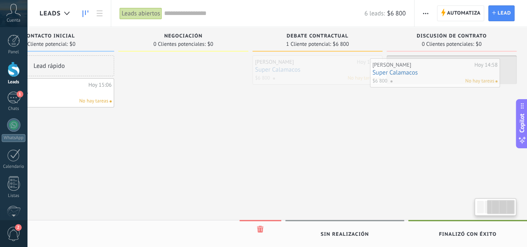
scroll to position [0, 196]
drag, startPoint x: 278, startPoint y: 67, endPoint x: 423, endPoint y: 70, distance: 145.1
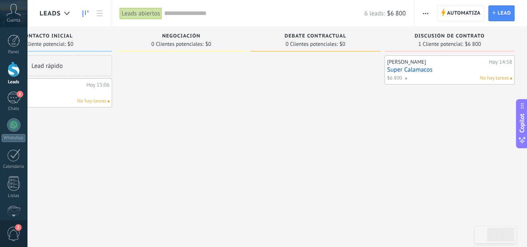
click at [416, 139] on div "Ericka Hoy 14:58 Super Calamacos $6 800 No hay tareas" at bounding box center [450, 126] width 130 height 142
click at [12, 95] on div "1" at bounding box center [13, 98] width 13 height 12
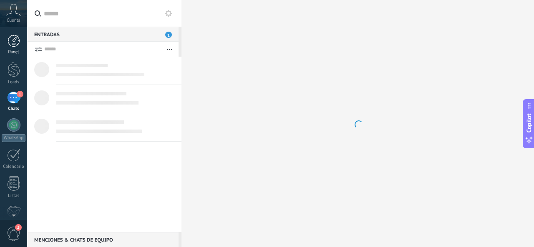
click at [18, 41] on div at bounding box center [14, 41] width 13 height 13
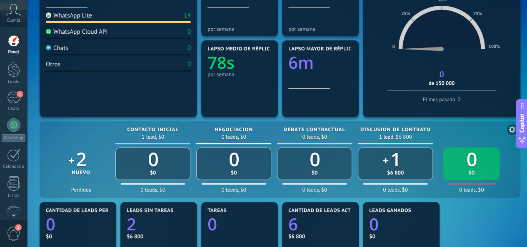
scroll to position [167, 0]
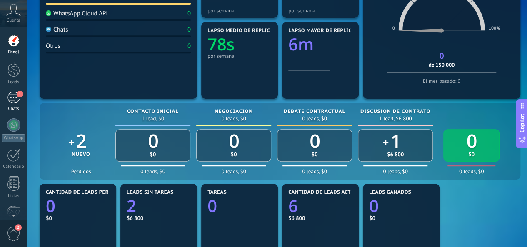
click at [11, 98] on div "1" at bounding box center [13, 98] width 13 height 12
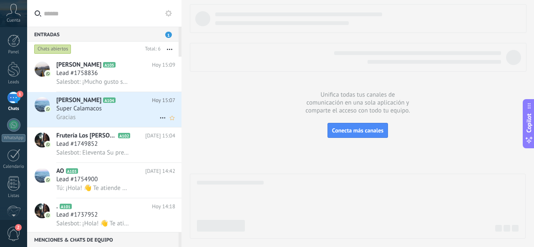
click at [98, 104] on h2 "Ericka A104" at bounding box center [103, 100] width 95 height 8
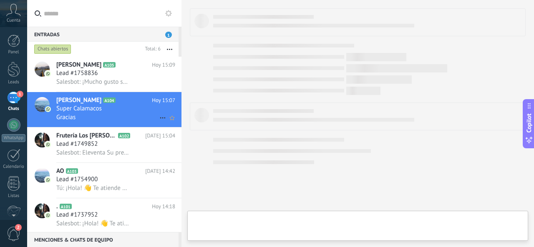
type textarea "**********"
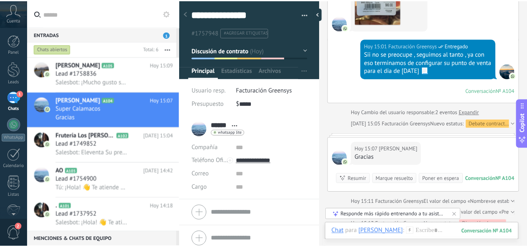
scroll to position [66, 0]
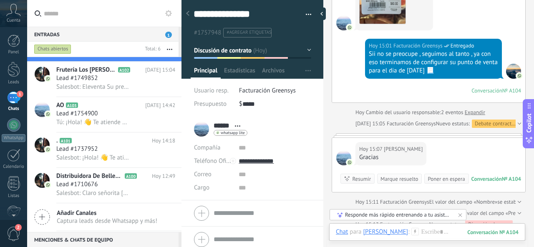
click at [94, 33] on div "Entradas 1" at bounding box center [102, 34] width 151 height 15
click at [1, 75] on link "Leads" at bounding box center [13, 73] width 27 height 23
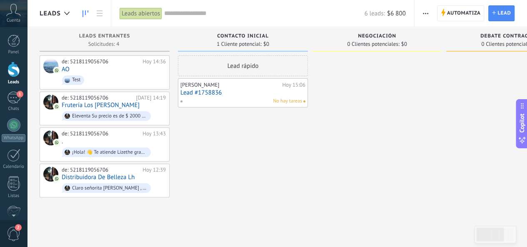
click at [249, 156] on div "Lead rápido Gabriela Becerra Hoy 15:06 Lead #1758836 No hay tareas" at bounding box center [243, 126] width 130 height 142
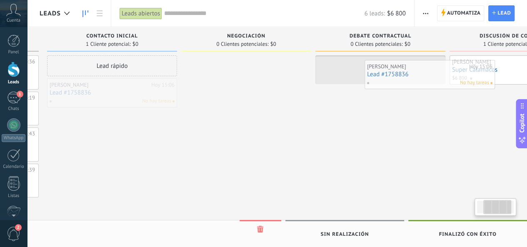
scroll to position [0, 141]
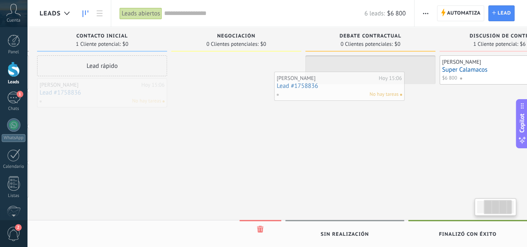
drag, startPoint x: 260, startPoint y: 99, endPoint x: 353, endPoint y: 85, distance: 93.6
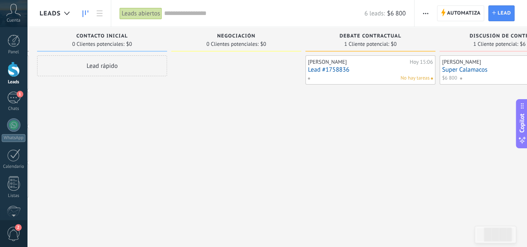
click at [359, 82] on div "Gabriela Becerra Hoy 15:06 Lead #1758836 No hay tareas" at bounding box center [371, 69] width 130 height 29
click at [338, 146] on div "Gabriela Becerra Hoy 15:06 Lead #1758836 No hay tareas" at bounding box center [371, 126] width 130 height 142
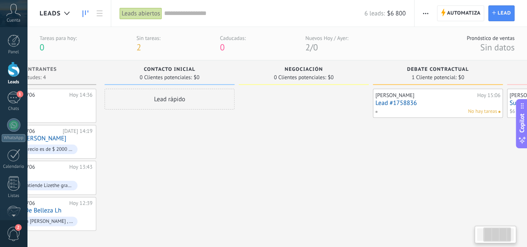
scroll to position [0, 0]
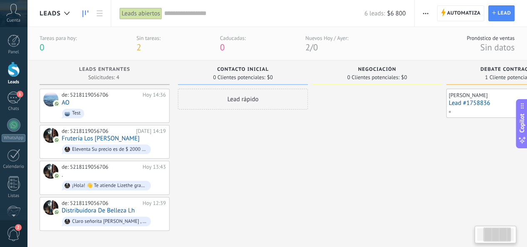
drag, startPoint x: 195, startPoint y: 177, endPoint x: 488, endPoint y: 171, distance: 293.2
click at [486, 172] on div "Leads Entrantes Solicitudes: 4 0 0 0 4 de: 5218119056706 Hoy 14:36 AO Test de: …" at bounding box center [382, 145] width 684 height 171
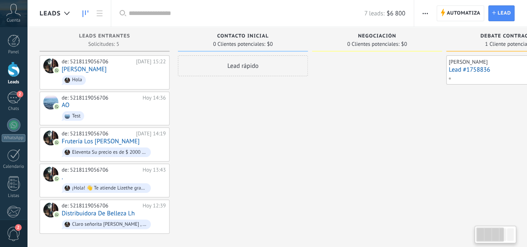
click at [106, 72] on div "de: 5218119056706 Hoy 15:22 Limon Lizethe Hola" at bounding box center [114, 72] width 104 height 28
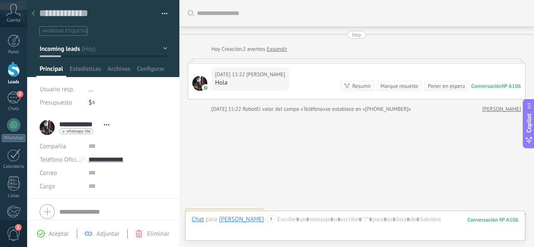
scroll to position [11, 0]
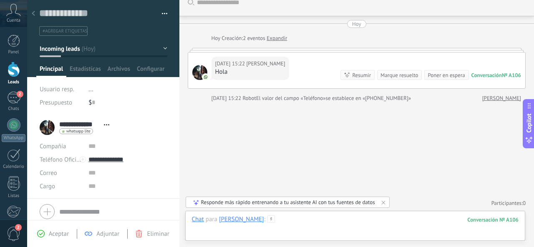
click at [324, 220] on div at bounding box center [355, 228] width 327 height 25
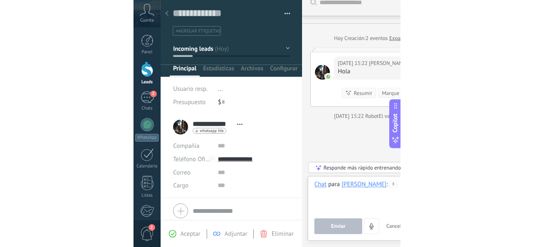
scroll to position [13, 0]
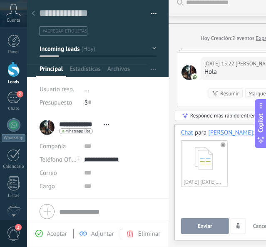
type textarea "**********"
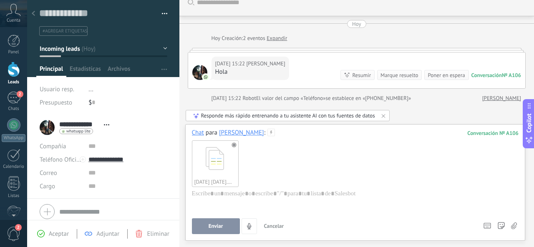
click at [218, 229] on span "Enviar" at bounding box center [215, 226] width 15 height 6
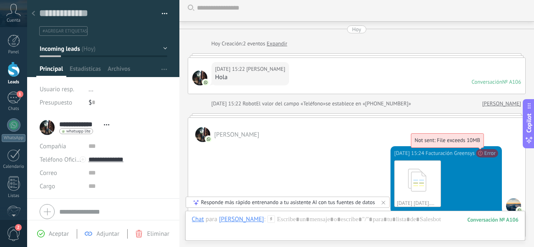
click at [480, 144] on span "Not sent: File exceeds 10MB" at bounding box center [446, 140] width 65 height 7
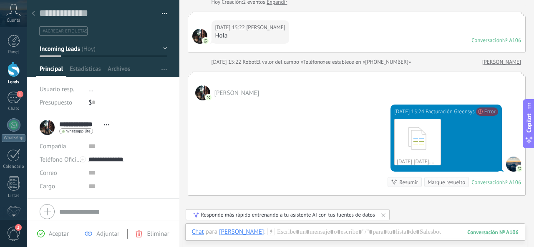
scroll to position [89, 0]
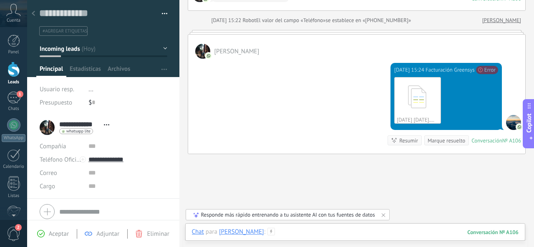
click at [308, 235] on div at bounding box center [355, 240] width 327 height 25
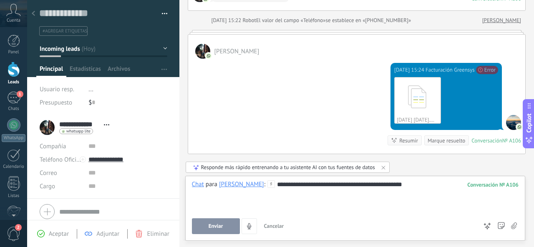
click at [225, 227] on button "Enviar" at bounding box center [216, 226] width 48 height 16
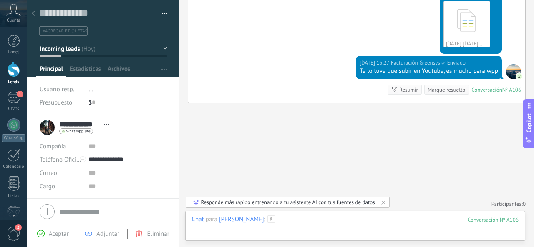
click at [311, 226] on div at bounding box center [355, 228] width 327 height 25
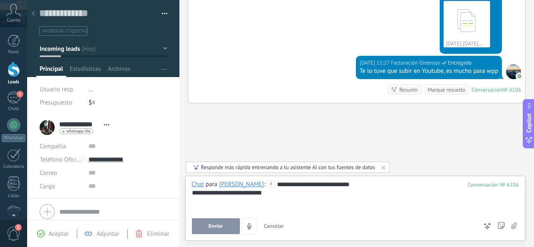
click at [219, 229] on span "Enviar" at bounding box center [215, 226] width 15 height 6
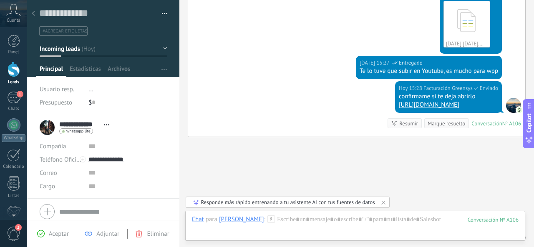
scroll to position [199, 0]
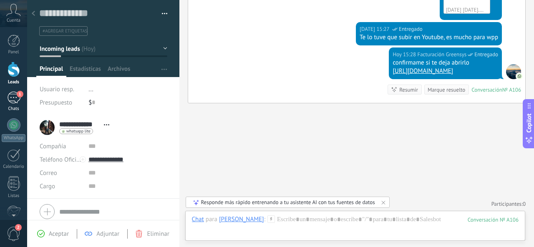
click at [19, 103] on div "1" at bounding box center [13, 98] width 13 height 12
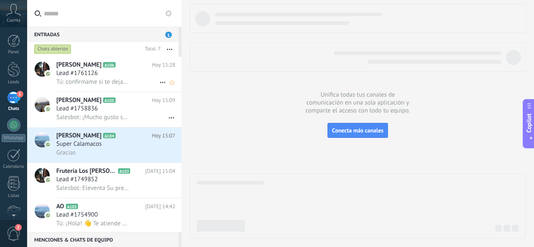
click at [68, 68] on span "Limon Lizethe" at bounding box center [78, 65] width 45 height 8
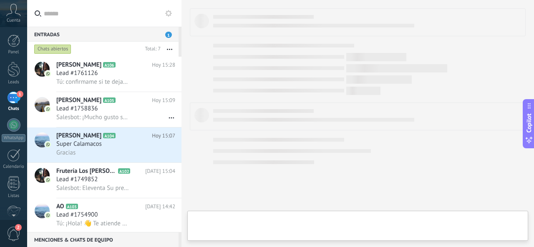
type textarea "**********"
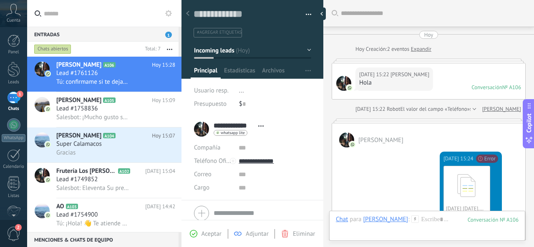
scroll to position [207, 0]
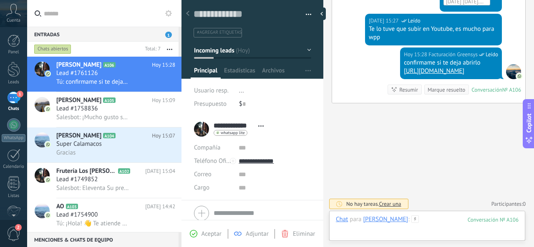
click at [407, 225] on div at bounding box center [427, 228] width 183 height 25
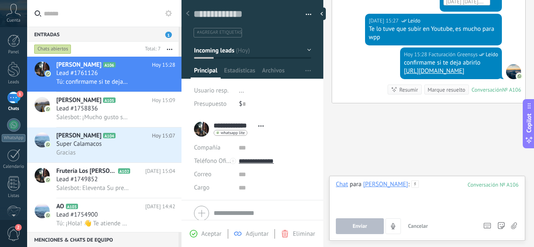
paste div
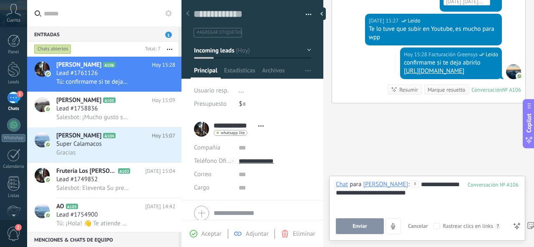
click at [364, 231] on button "Enviar" at bounding box center [360, 226] width 48 height 16
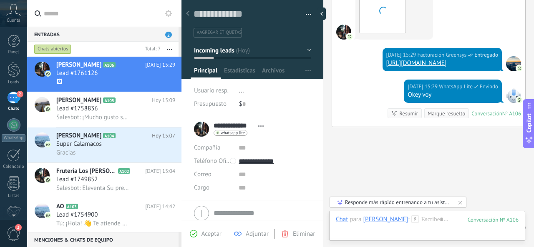
scroll to position [354, 0]
